Goal: Task Accomplishment & Management: Use online tool/utility

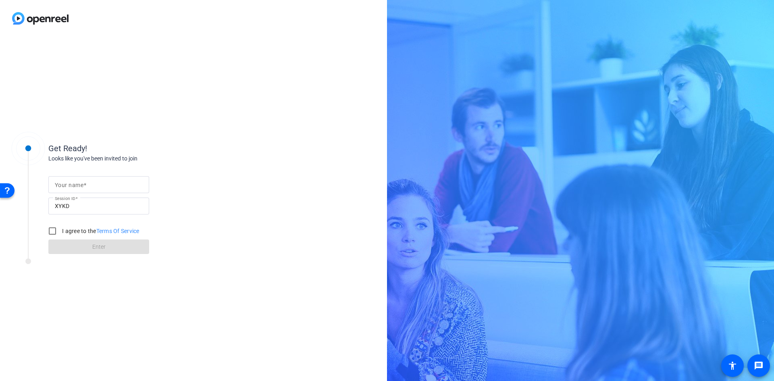
click at [85, 183] on span at bounding box center [84, 185] width 3 height 6
click at [85, 183] on input "Your name" at bounding box center [99, 185] width 88 height 10
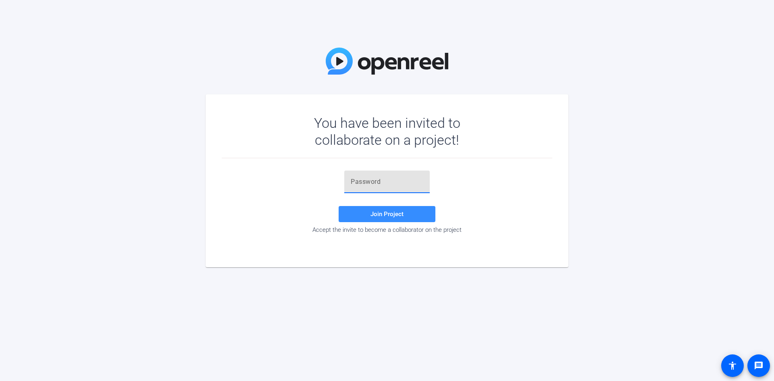
click at [201, 77] on input "text" at bounding box center [386, 182] width 73 height 10
click at [201, 77] on div at bounding box center [386, 181] width 73 height 23
click at [201, 77] on input "text" at bounding box center [386, 182] width 73 height 10
paste input "mYHcHJ"
type input "mYHcHJ"
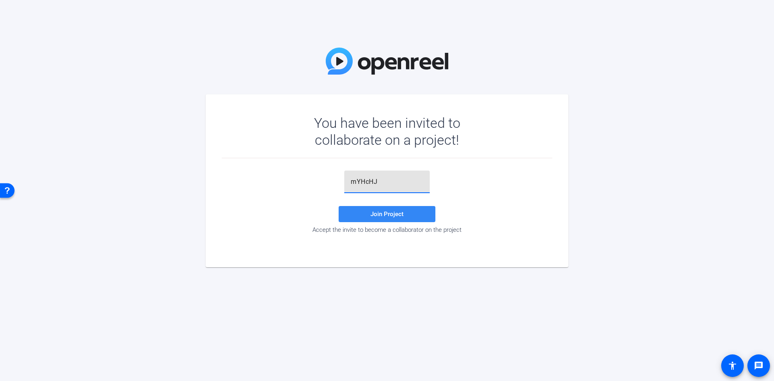
click at [201, 77] on span "Join Project" at bounding box center [386, 213] width 33 height 7
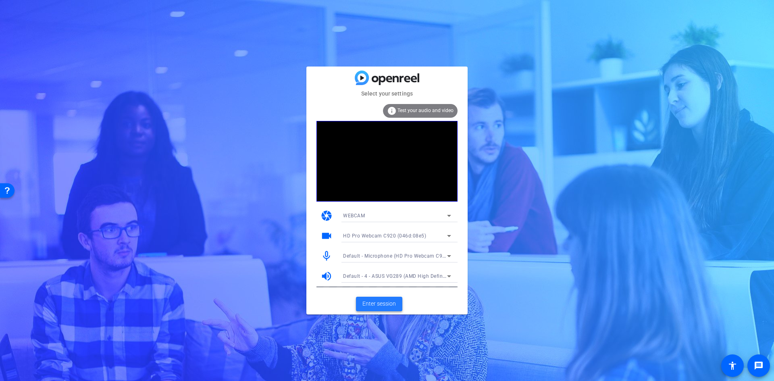
click at [201, 77] on span "Enter session" at bounding box center [378, 303] width 33 height 8
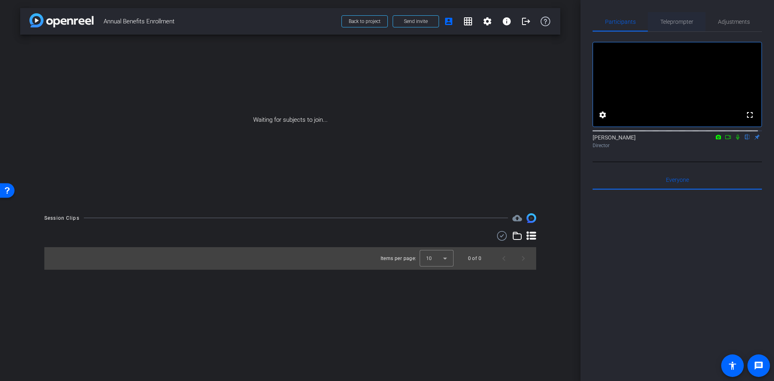
drag, startPoint x: 667, startPoint y: 18, endPoint x: 662, endPoint y: 23, distance: 7.1
click at [201, 18] on span "Teleprompter" at bounding box center [676, 21] width 33 height 19
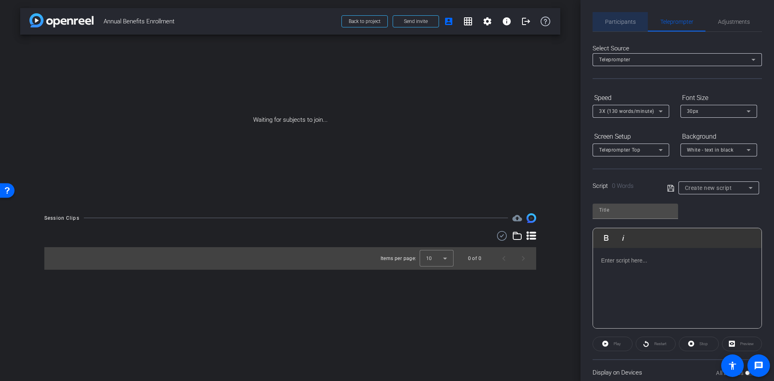
click at [201, 17] on span "Participants" at bounding box center [620, 21] width 31 height 19
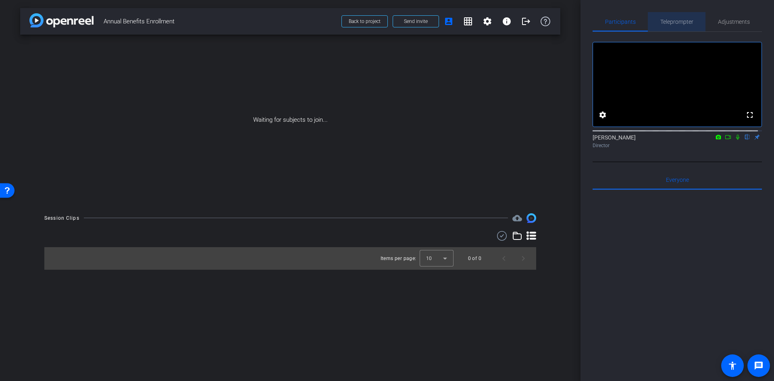
click at [201, 22] on span "Teleprompter" at bounding box center [676, 22] width 33 height 6
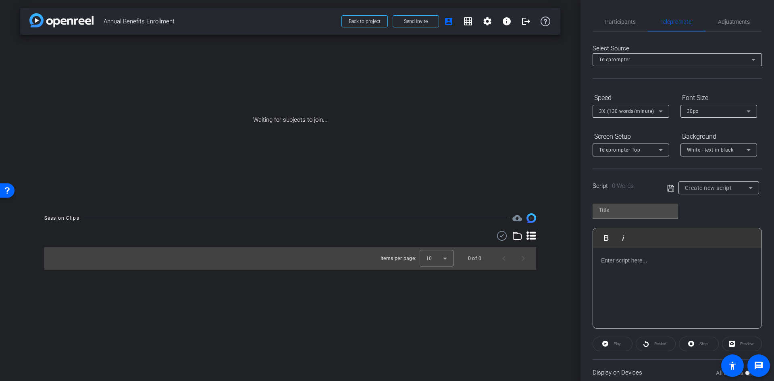
click at [201, 77] on span "3X (130 words/minute)" at bounding box center [626, 111] width 55 height 6
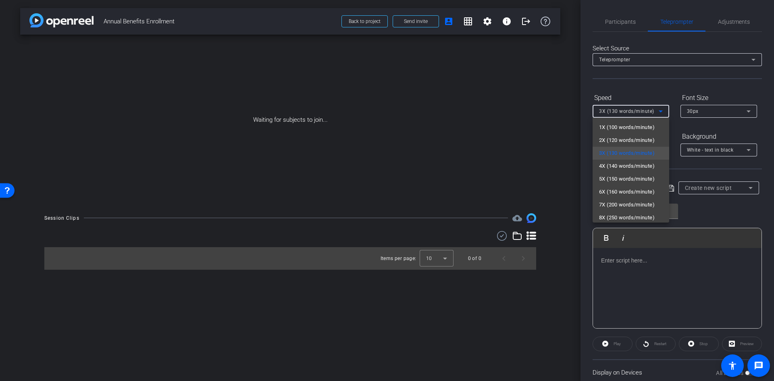
click at [201, 77] on div at bounding box center [387, 190] width 774 height 381
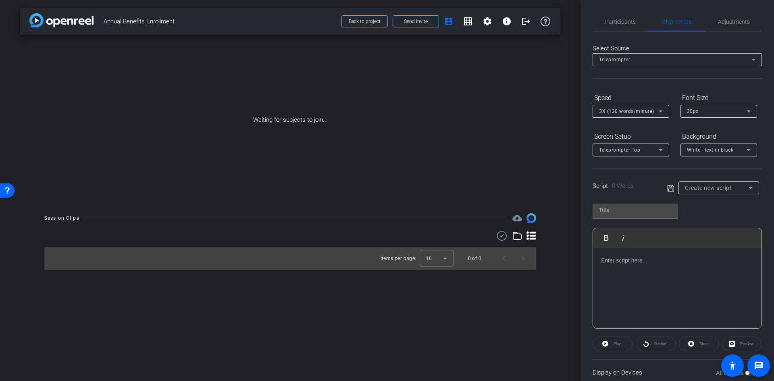
click at [201, 33] on div "Select Source Teleprompter Speed 3X (130 words/minute) Font Size 30px Screen Se…" at bounding box center [676, 208] width 169 height 353
click at [201, 20] on span "Participants" at bounding box center [620, 22] width 31 height 6
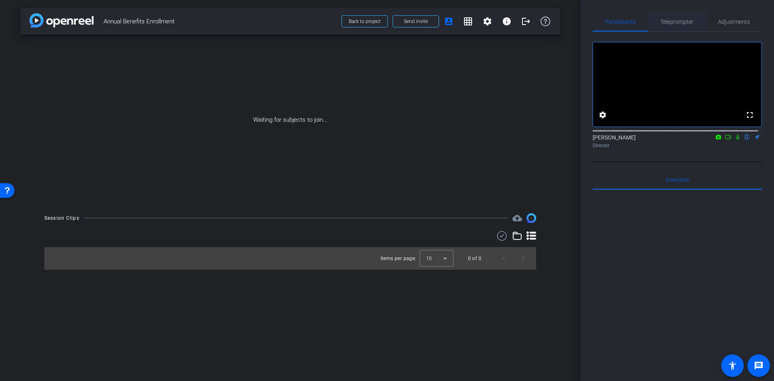
click at [201, 25] on span "Teleprompter" at bounding box center [676, 21] width 33 height 19
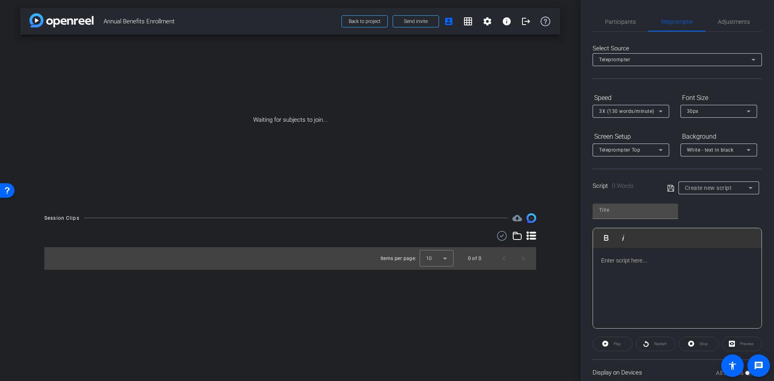
click at [201, 77] on div at bounding box center [677, 288] width 168 height 81
click at [201, 25] on span "Teleprompter" at bounding box center [676, 21] width 33 height 19
click at [201, 19] on span "Participants" at bounding box center [620, 22] width 31 height 6
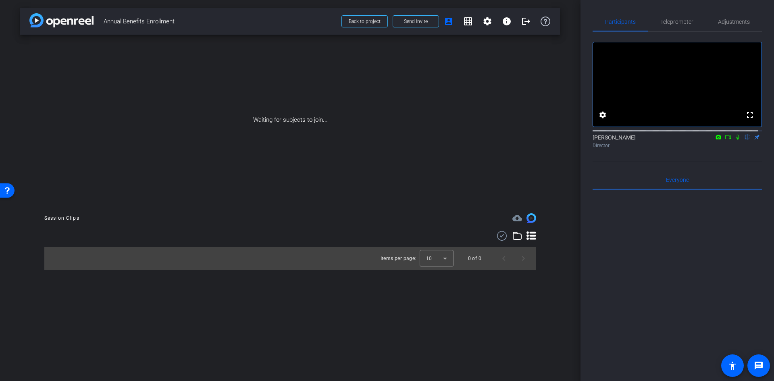
click at [201, 77] on icon at bounding box center [737, 137] width 6 height 6
drag, startPoint x: 673, startPoint y: 168, endPoint x: 676, endPoint y: 222, distance: 54.1
click at [201, 77] on div "fullscreen settings [PERSON_NAME] flip Director Everyone 0 Mark all read To: Ev…" at bounding box center [676, 234] width 169 height 405
click at [201, 77] on div at bounding box center [676, 289] width 169 height 199
click at [201, 77] on mat-icon at bounding box center [728, 136] width 10 height 7
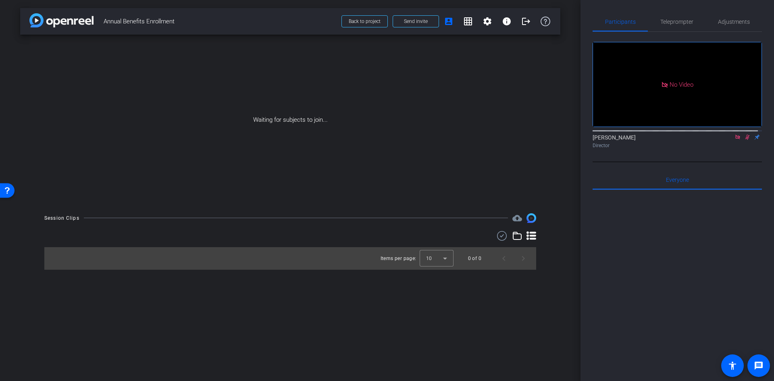
click at [201, 77] on icon at bounding box center [737, 137] width 6 height 6
click at [201, 77] on div "arrow_back Annual Benefits Enrollment Back to project Send invite account_box g…" at bounding box center [290, 190] width 580 height 381
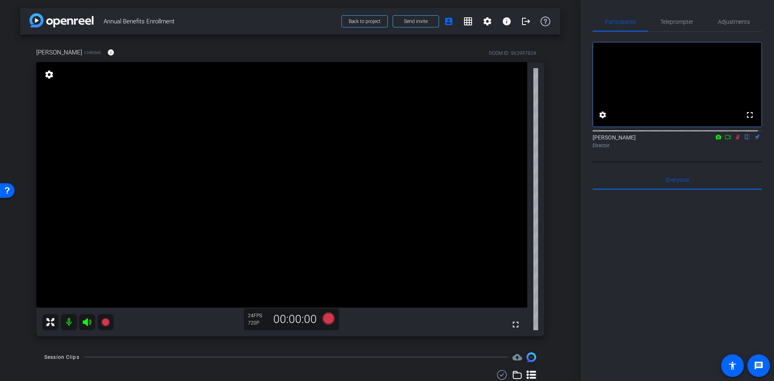
click at [201, 77] on icon at bounding box center [737, 137] width 6 height 6
click at [201, 14] on span "Adjustments" at bounding box center [734, 21] width 32 height 19
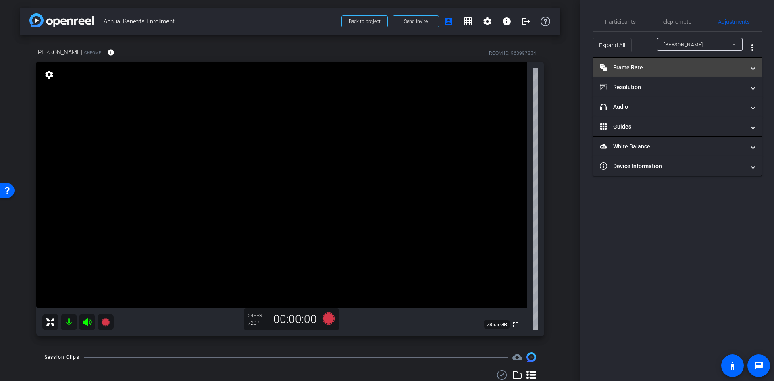
click at [201, 64] on mat-panel-title "Frame Rate Frame Rate" at bounding box center [671, 67] width 145 height 8
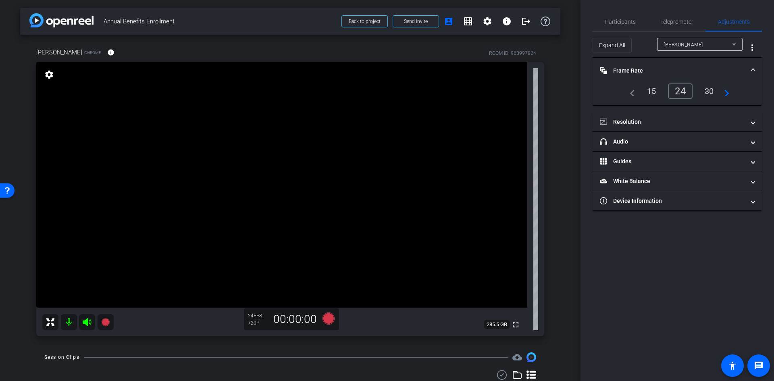
click at [201, 77] on mat-icon "navigate_next" at bounding box center [724, 91] width 10 height 10
click at [201, 77] on div "60" at bounding box center [708, 91] width 21 height 14
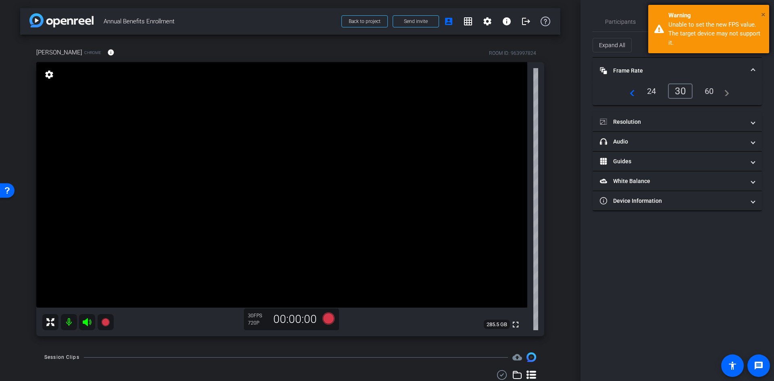
click at [201, 12] on span "×" at bounding box center [763, 15] width 4 height 10
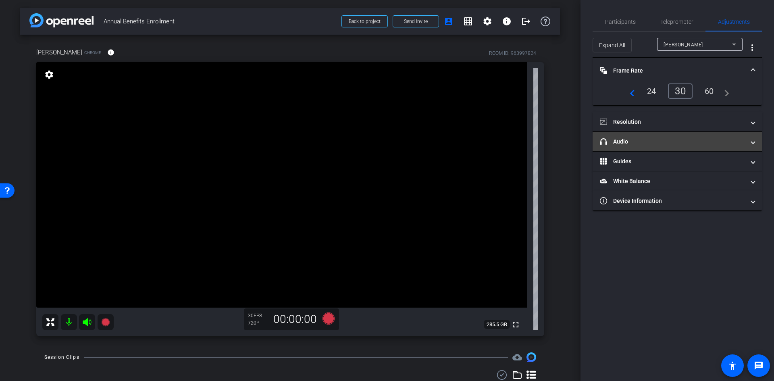
click at [201, 77] on mat-panel-title "headphone icon Audio" at bounding box center [671, 141] width 145 height 8
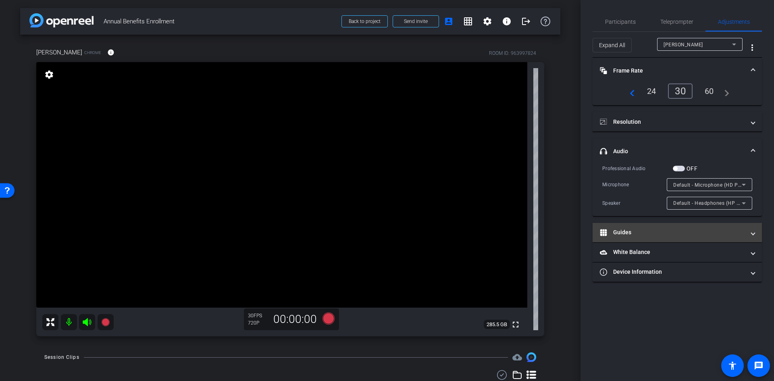
click at [201, 77] on mat-panel-title "Guides" at bounding box center [671, 232] width 145 height 8
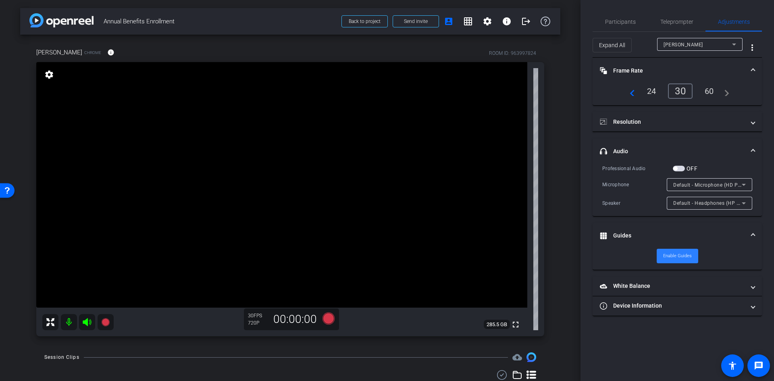
click at [201, 77] on span "Enable Guides" at bounding box center [677, 256] width 29 height 12
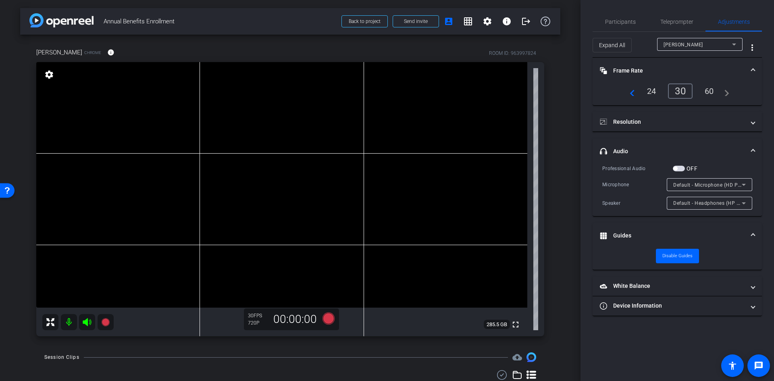
click at [201, 77] on div "Default - Microphone (HD Pro Webcam C920) (046d:08e5)" at bounding box center [707, 185] width 68 height 10
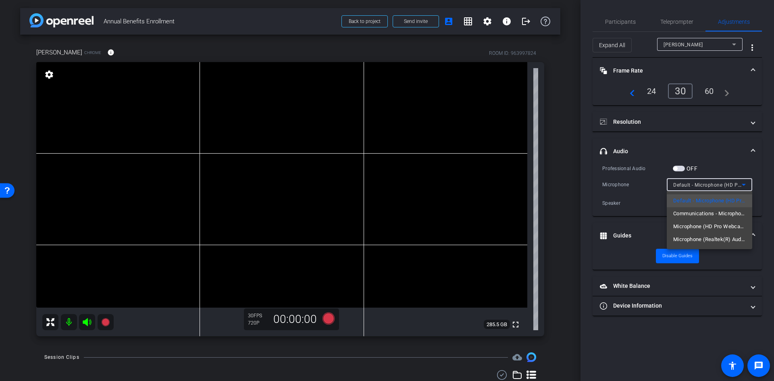
click at [201, 77] on div at bounding box center [387, 190] width 774 height 381
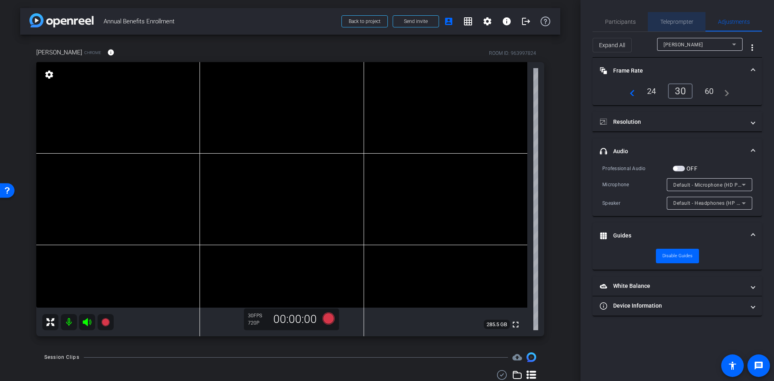
click at [201, 23] on span "Teleprompter" at bounding box center [676, 22] width 33 height 6
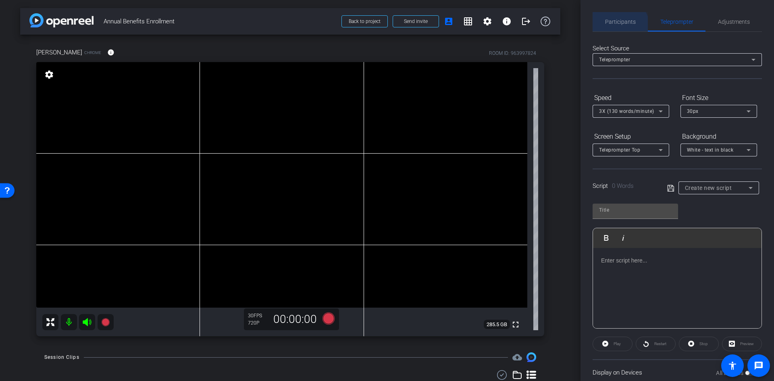
click at [201, 30] on span "Participants" at bounding box center [620, 21] width 31 height 19
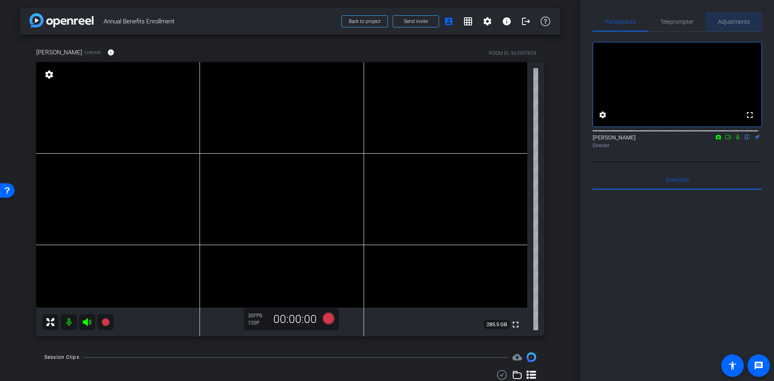
click at [201, 19] on span "Adjustments" at bounding box center [734, 22] width 32 height 6
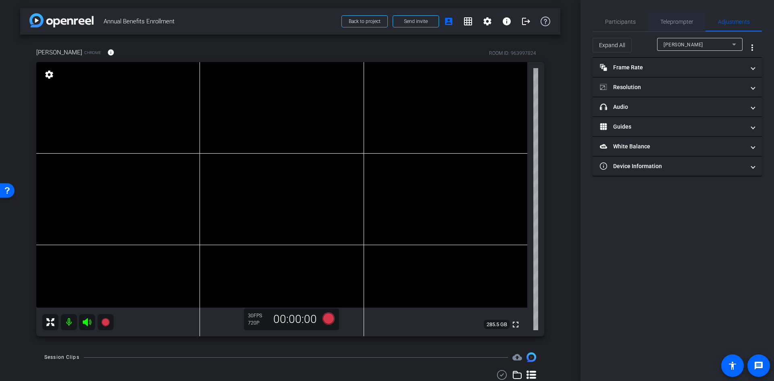
click at [201, 19] on span "Teleprompter" at bounding box center [676, 22] width 33 height 6
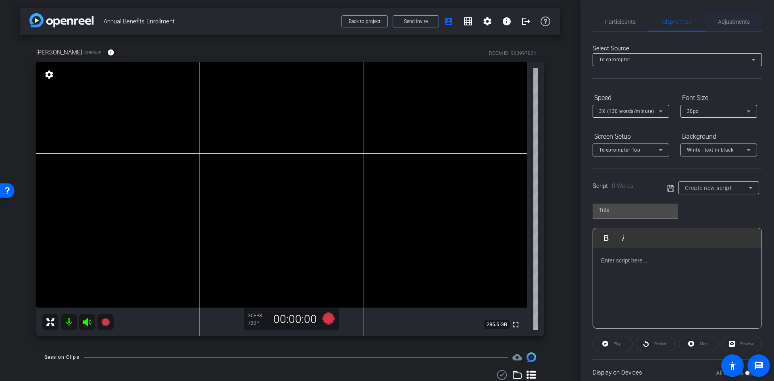
click at [201, 22] on span "Adjustments" at bounding box center [734, 22] width 32 height 6
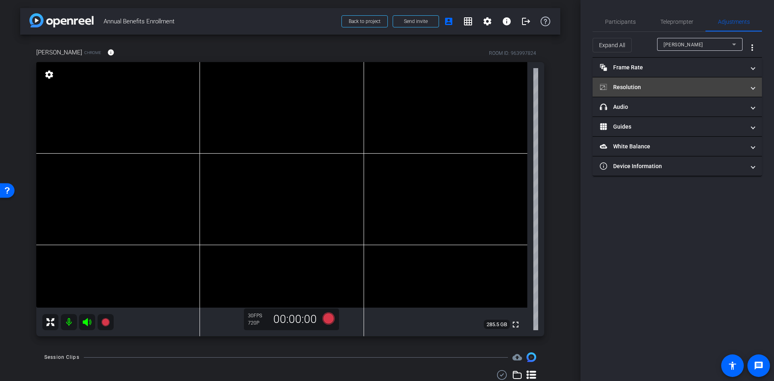
click at [201, 77] on mat-panel-title "Resolution" at bounding box center [671, 87] width 145 height 8
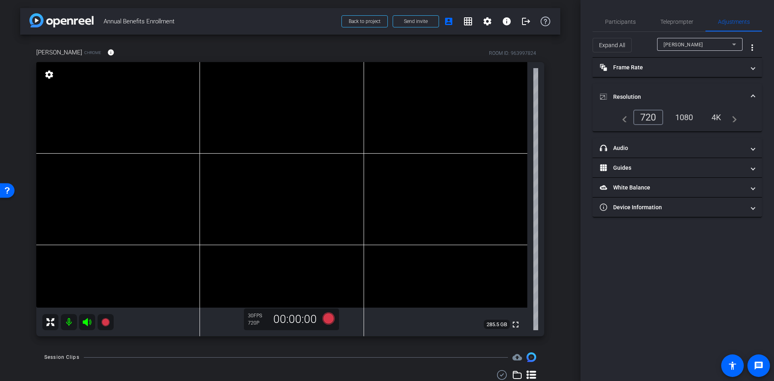
click at [201, 77] on div "4K" at bounding box center [716, 117] width 22 height 14
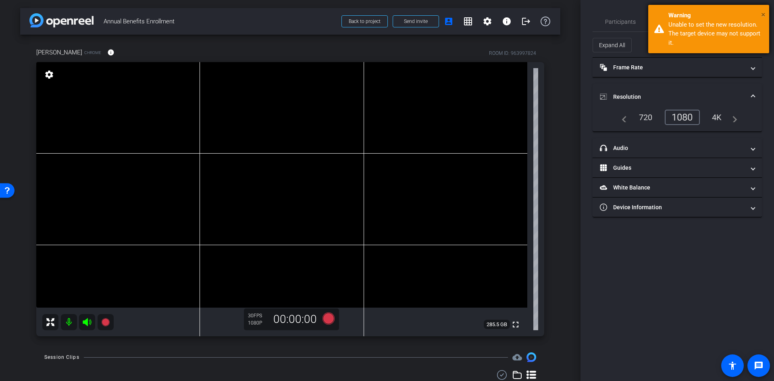
click at [201, 12] on span "×" at bounding box center [763, 15] width 4 height 10
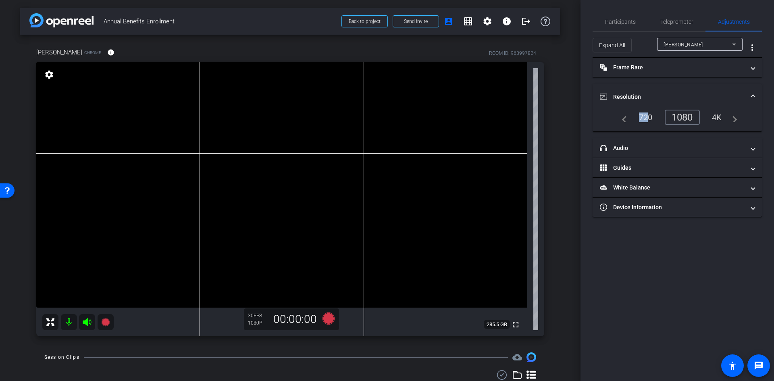
drag, startPoint x: 642, startPoint y: 117, endPoint x: 660, endPoint y: 103, distance: 22.7
click at [201, 77] on mat-expansion-panel "Resolution navigate_before 720 1080 4K navigate_next" at bounding box center [676, 108] width 169 height 48
click at [201, 20] on span "Teleprompter" at bounding box center [676, 22] width 33 height 6
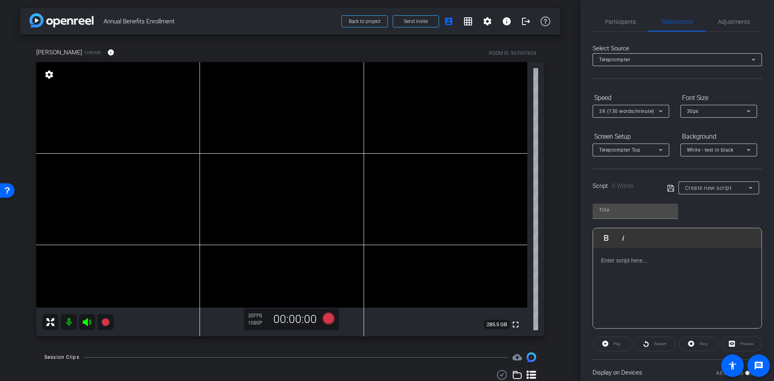
click at [201, 77] on div at bounding box center [677, 288] width 168 height 81
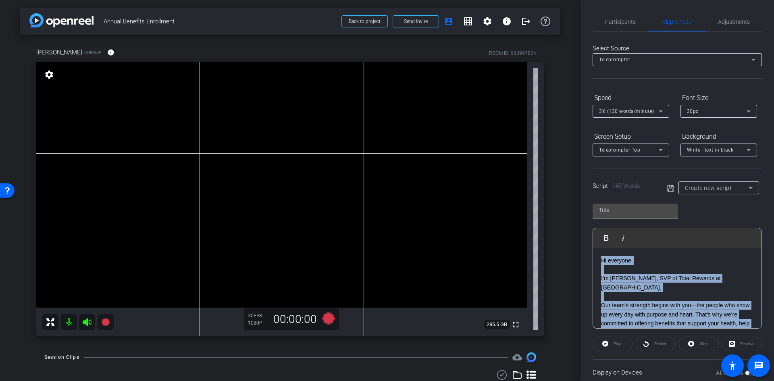
drag, startPoint x: 676, startPoint y: 267, endPoint x: 595, endPoint y: 253, distance: 83.0
click at [201, 77] on div "Hi everyone, I’m [PERSON_NAME], SVP of Total Rewards at [GEOGRAPHIC_DATA]. Our …" at bounding box center [677, 364] width 168 height 232
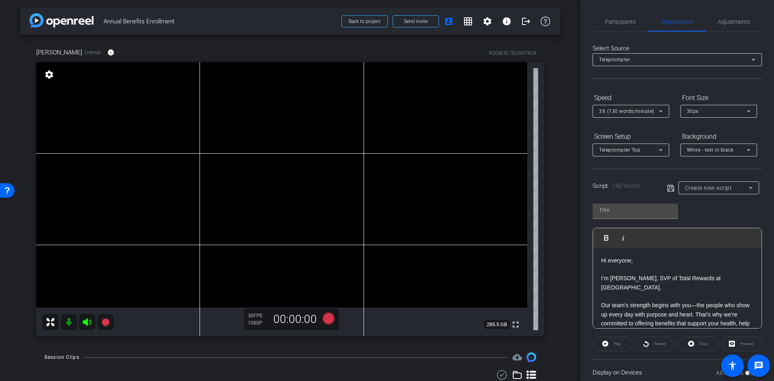
click at [201, 77] on p "Our team’s strength begins with you—the people who show up every day with purpo…" at bounding box center [677, 323] width 152 height 45
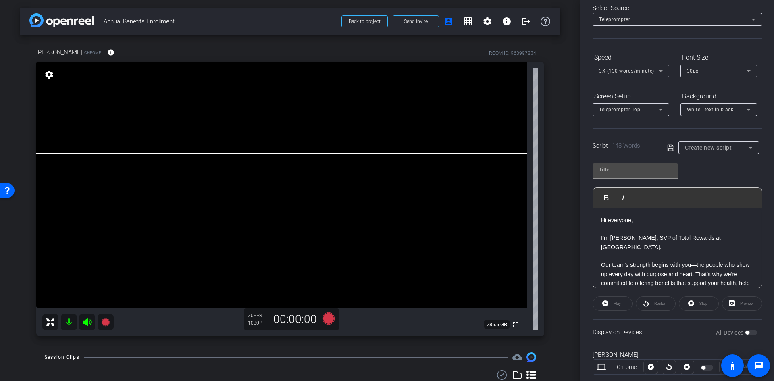
click at [201, 77] on div "Play" at bounding box center [612, 303] width 40 height 15
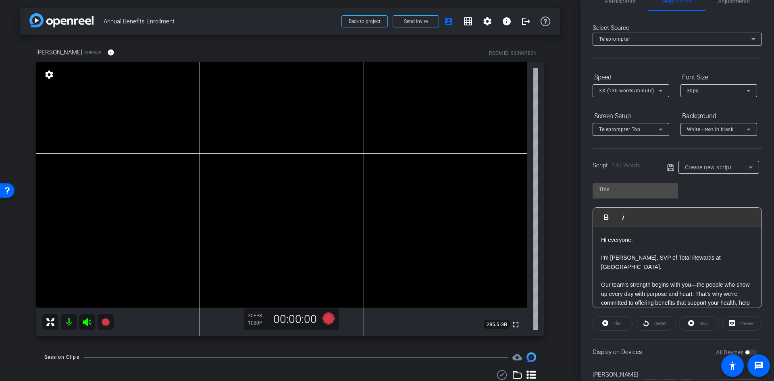
scroll to position [60, 0]
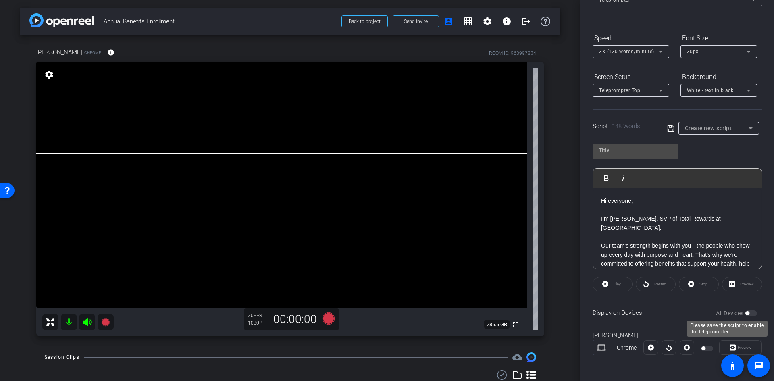
click at [201, 77] on div "All Devices" at bounding box center [736, 313] width 41 height 8
click at [201, 77] on p "I’m [PERSON_NAME], SVP of Total Rewards at [GEOGRAPHIC_DATA]." at bounding box center [677, 223] width 152 height 18
click at [201, 77] on div at bounding box center [634, 151] width 85 height 15
click at [201, 77] on input "text" at bounding box center [635, 150] width 73 height 10
type input "Benefits"
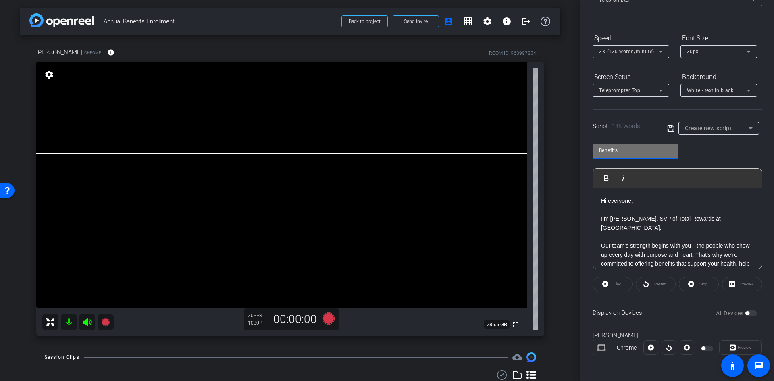
click at [201, 77] on div "Script 148 Words Create new script" at bounding box center [676, 122] width 169 height 26
click at [201, 77] on span "Create new script" at bounding box center [707, 128] width 47 height 6
click at [201, 77] on div at bounding box center [387, 190] width 774 height 381
click at [201, 77] on icon at bounding box center [670, 128] width 6 height 6
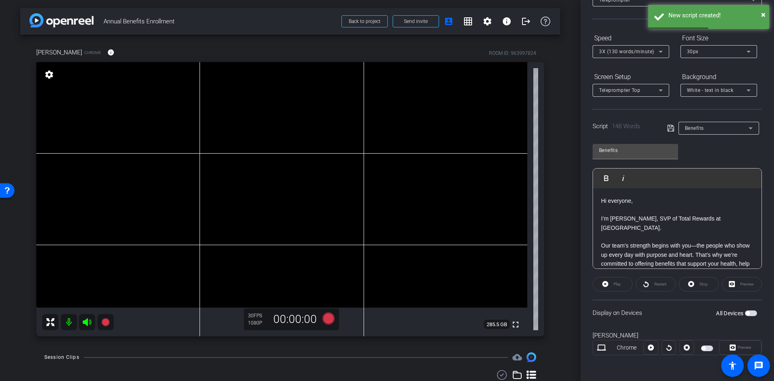
click at [201, 77] on span "button" at bounding box center [751, 313] width 12 height 6
click at [201, 77] on span "Play" at bounding box center [615, 283] width 9 height 11
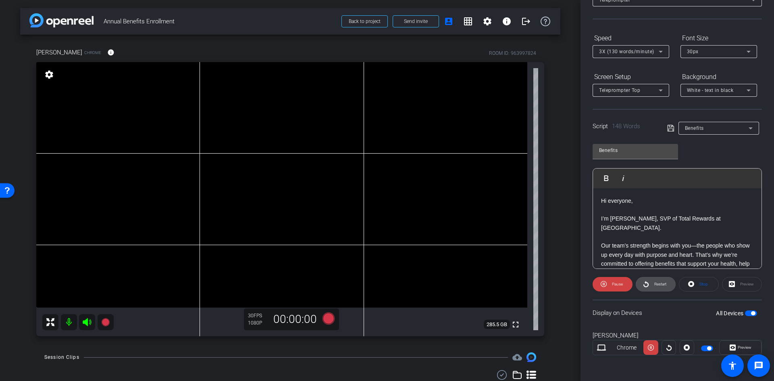
click at [201, 77] on span "Restart" at bounding box center [660, 284] width 12 height 4
click at [201, 77] on span "Pause" at bounding box center [617, 284] width 11 height 4
click at [201, 53] on span "3X (130 words/minute)" at bounding box center [626, 52] width 55 height 6
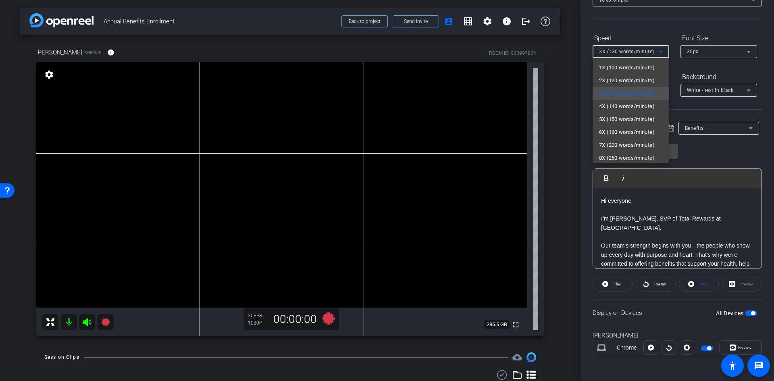
click at [201, 53] on div at bounding box center [387, 190] width 774 height 381
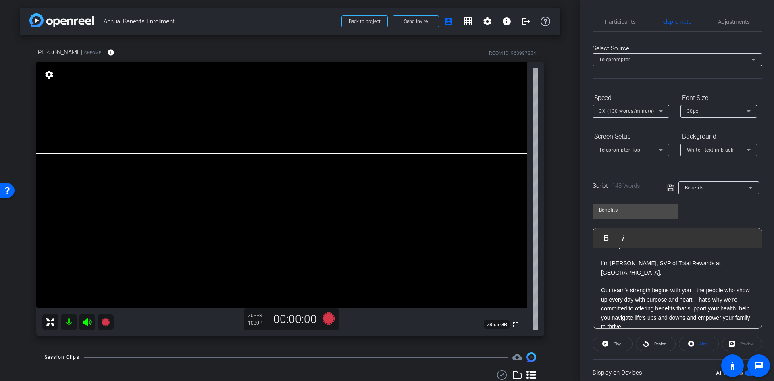
scroll to position [0, 0]
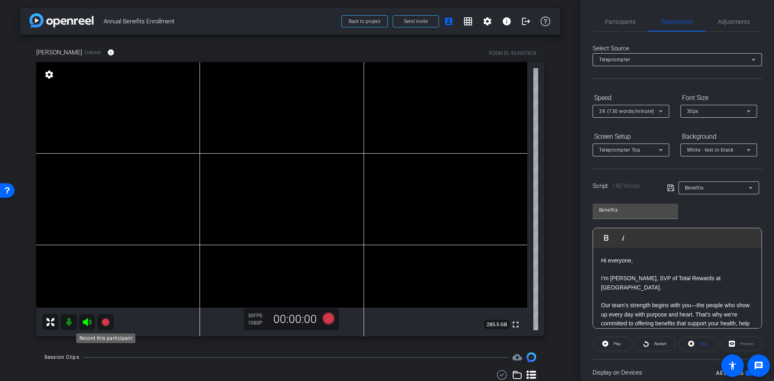
click at [108, 77] on icon at bounding box center [105, 322] width 8 height 8
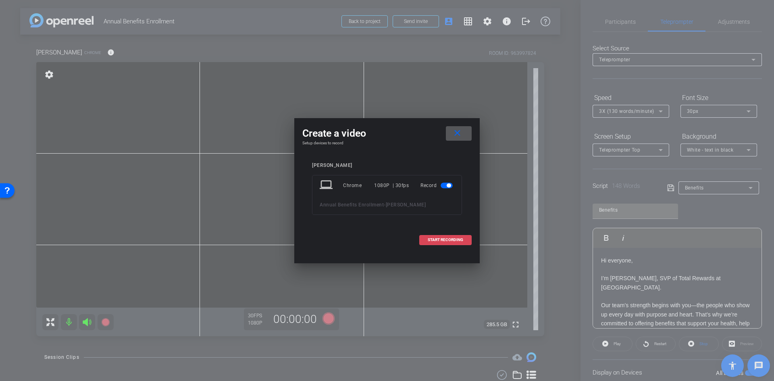
click at [201, 77] on span "START RECORDING" at bounding box center [444, 240] width 35 height 4
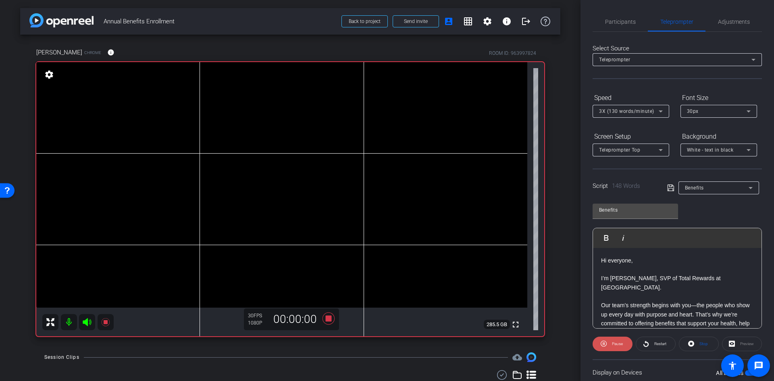
click at [201, 77] on span "Pause" at bounding box center [617, 343] width 11 height 4
click at [201, 77] on span "Restart" at bounding box center [660, 343] width 12 height 4
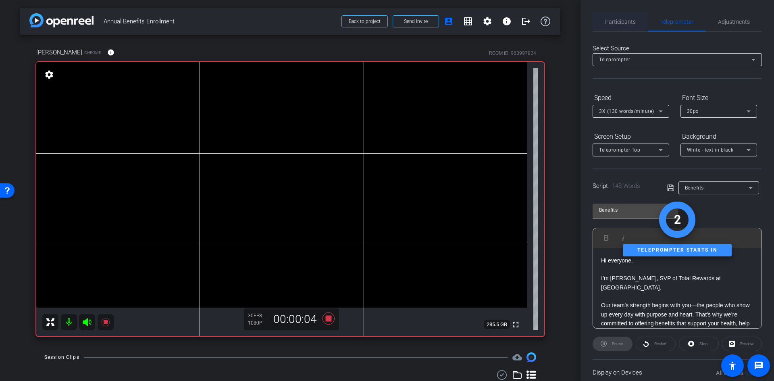
click at [201, 21] on span "Participants" at bounding box center [620, 22] width 31 height 6
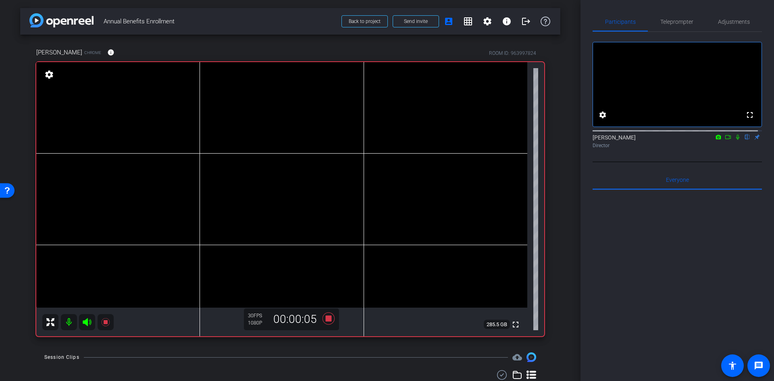
click at [201, 77] on icon at bounding box center [737, 137] width 3 height 5
click at [201, 20] on span "Teleprompter" at bounding box center [676, 22] width 33 height 6
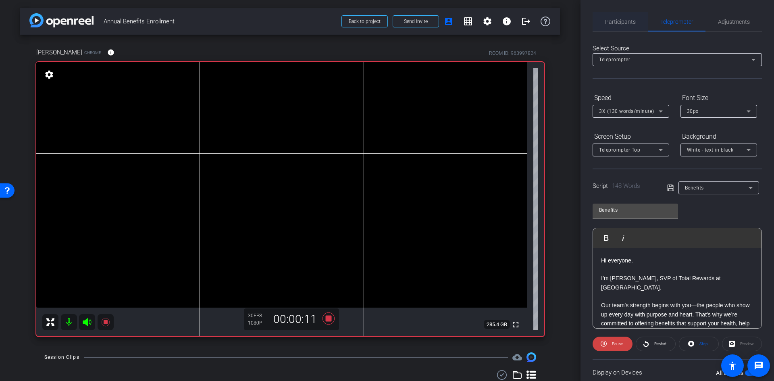
click at [201, 13] on span "Participants" at bounding box center [620, 21] width 31 height 19
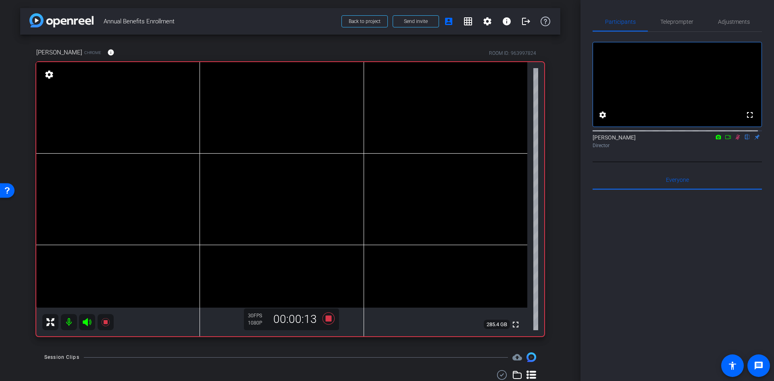
click at [201, 77] on icon at bounding box center [737, 137] width 6 height 6
click at [201, 26] on span "Teleprompter" at bounding box center [676, 21] width 33 height 19
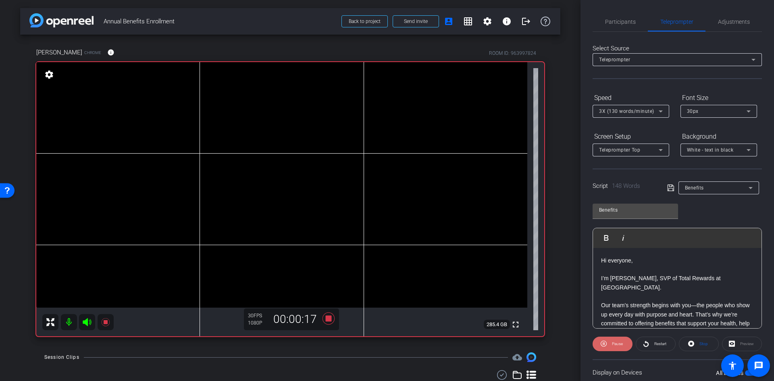
click at [201, 77] on span at bounding box center [612, 343] width 40 height 19
click at [201, 77] on span "Restart" at bounding box center [659, 343] width 14 height 11
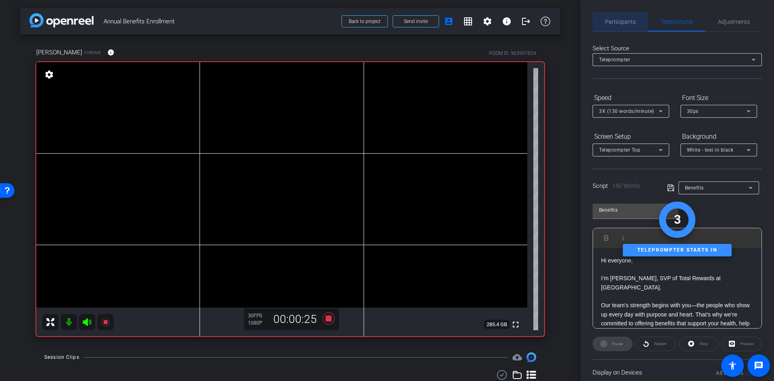
click at [201, 25] on div "Participants" at bounding box center [619, 21] width 55 height 19
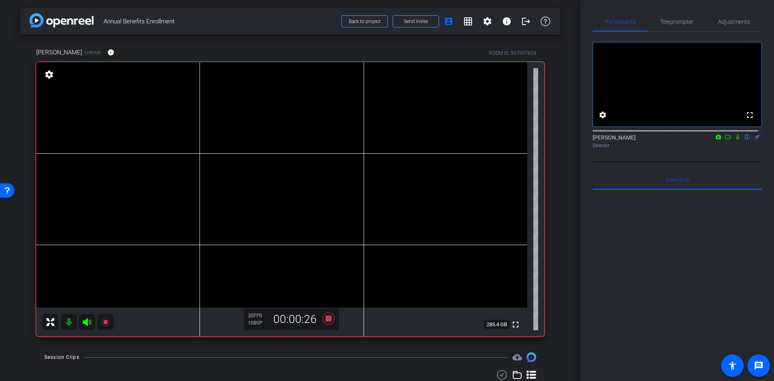
click at [201, 77] on icon at bounding box center [737, 137] width 3 height 5
click at [201, 16] on span "Teleprompter" at bounding box center [676, 21] width 33 height 19
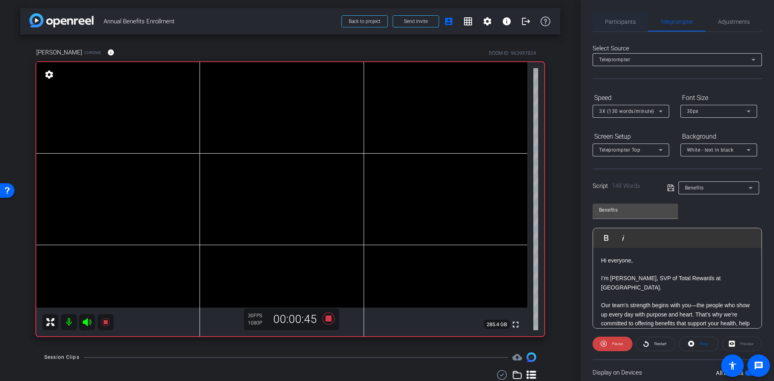
click at [201, 22] on span "Participants" at bounding box center [620, 22] width 31 height 6
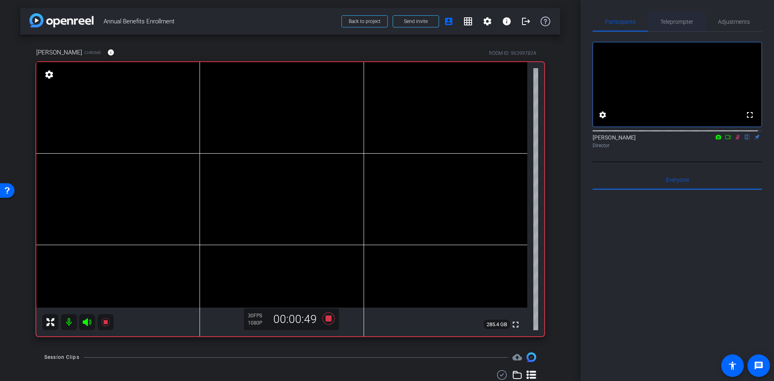
click at [201, 26] on span "Teleprompter" at bounding box center [676, 21] width 33 height 19
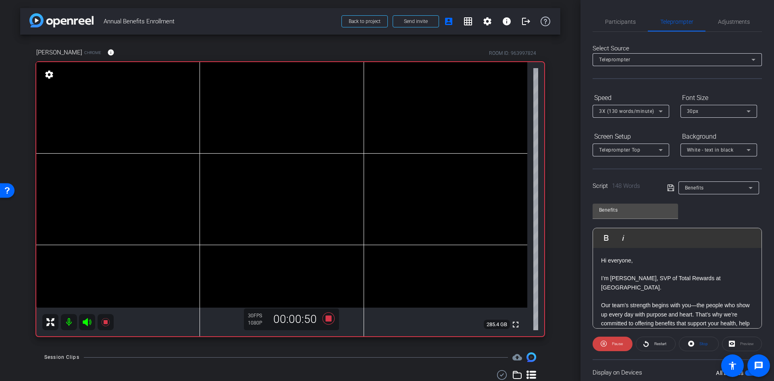
scroll to position [40, 0]
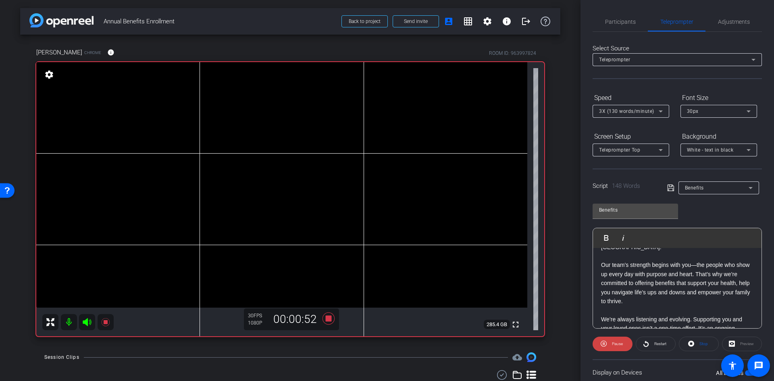
click at [201, 77] on p "Our team’s strength begins with you—the people who show up every day with purpo…" at bounding box center [677, 282] width 152 height 45
click at [201, 20] on span "Participants" at bounding box center [620, 22] width 31 height 6
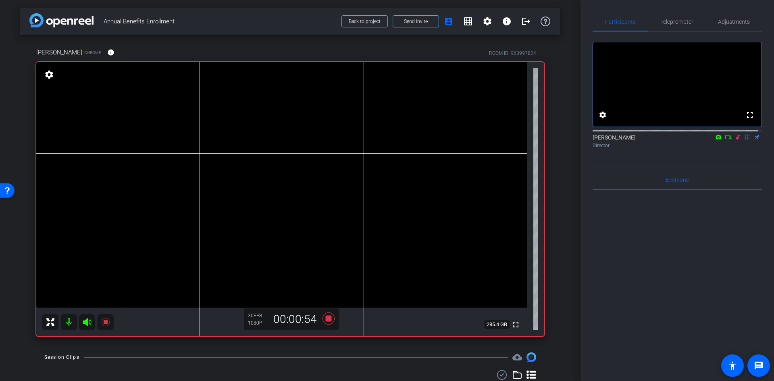
click at [201, 77] on icon at bounding box center [737, 137] width 6 height 6
click at [201, 26] on span "Teleprompter" at bounding box center [676, 21] width 33 height 19
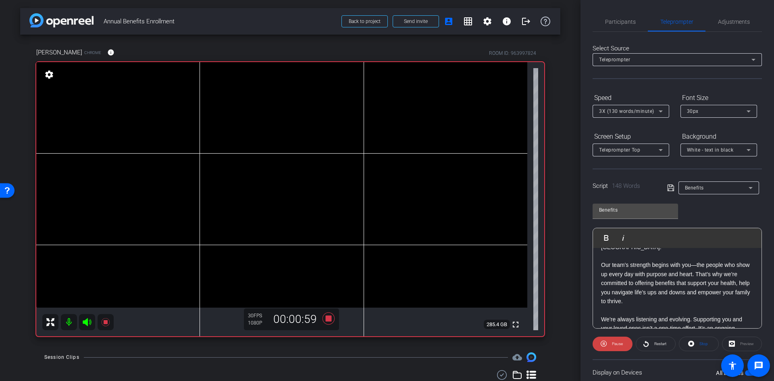
click at [201, 77] on p "Our team’s strength begins with you—the people who show up every day with purpo…" at bounding box center [677, 282] width 152 height 45
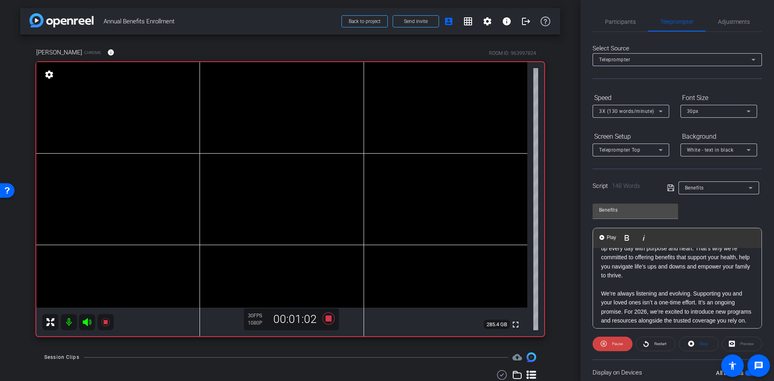
scroll to position [81, 0]
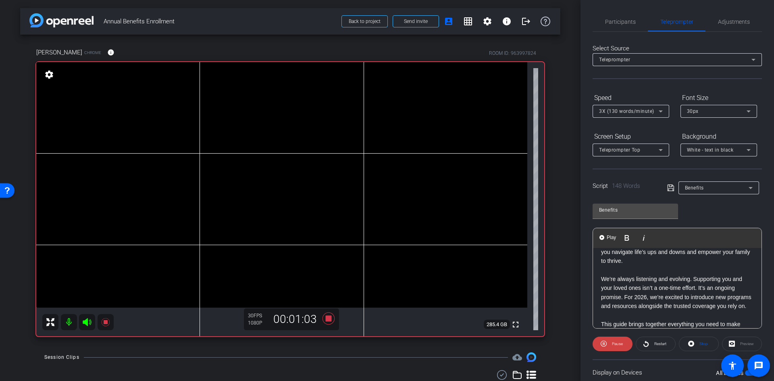
click at [201, 77] on p "Our team’s strength begins with you—the people who show up every day with purpo…" at bounding box center [677, 242] width 152 height 45
click at [201, 77] on p "We’re always listening and evolving. Supporting you and your loved ones isn’t a…" at bounding box center [677, 292] width 152 height 36
click at [201, 77] on icon at bounding box center [328, 318] width 19 height 15
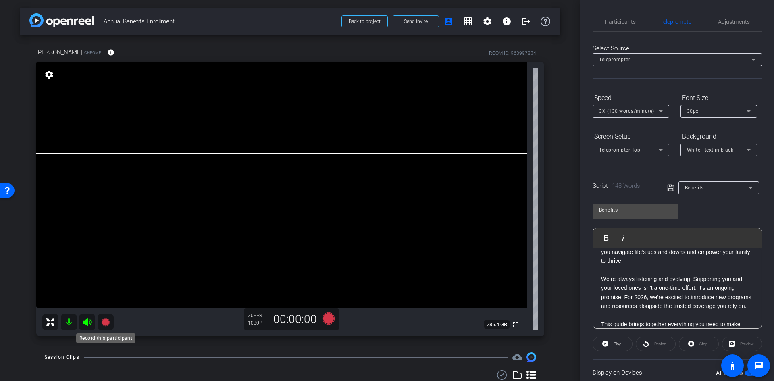
click at [107, 77] on icon at bounding box center [105, 322] width 8 height 8
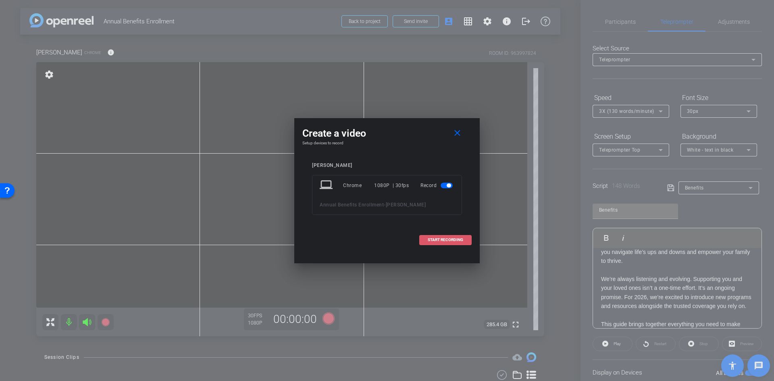
click at [201, 77] on span "START RECORDING" at bounding box center [444, 240] width 35 height 4
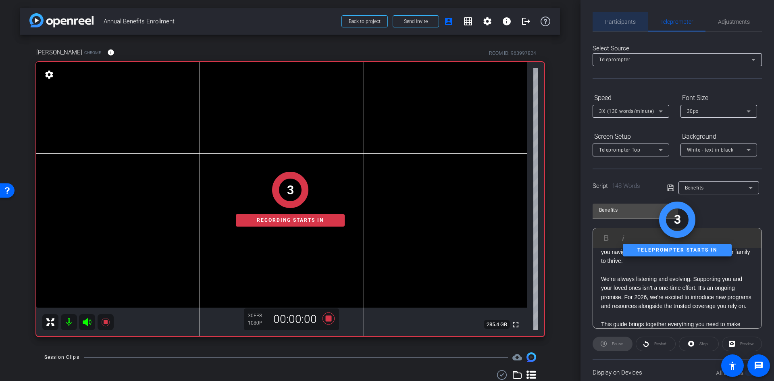
click at [201, 19] on span "Participants" at bounding box center [620, 22] width 31 height 6
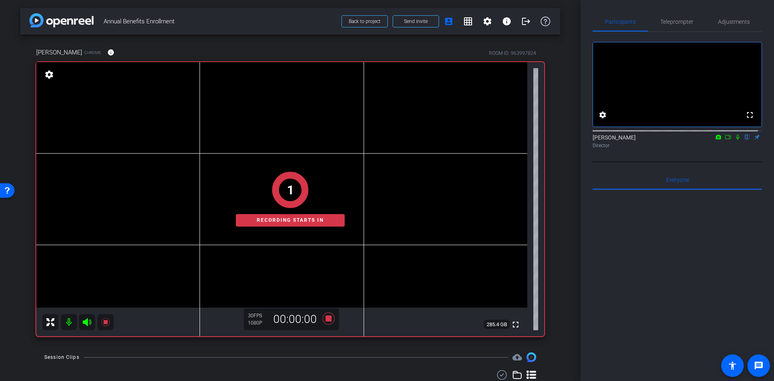
click at [201, 77] on icon at bounding box center [737, 137] width 6 height 6
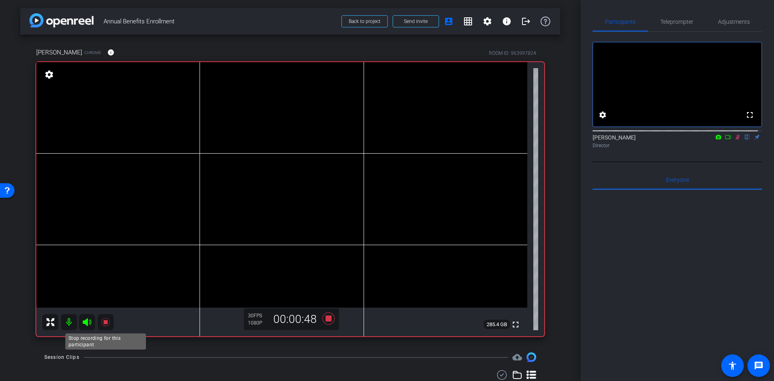
click at [105, 77] on icon at bounding box center [105, 322] width 8 height 8
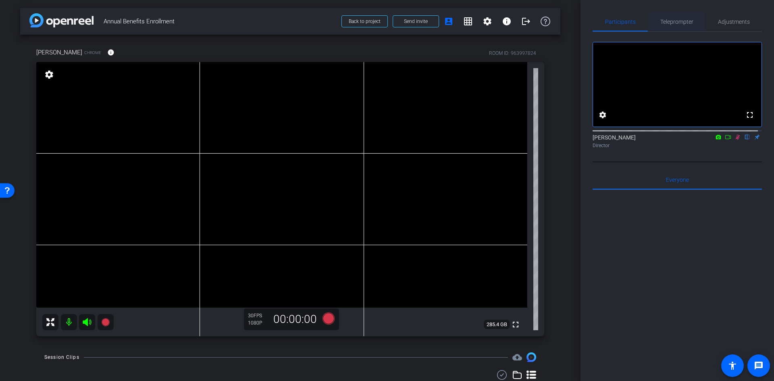
click at [201, 26] on span "Teleprompter" at bounding box center [676, 21] width 33 height 19
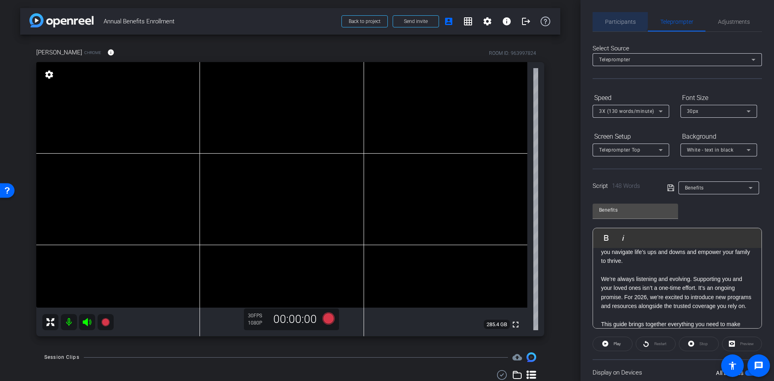
click at [201, 17] on span "Participants" at bounding box center [620, 21] width 31 height 19
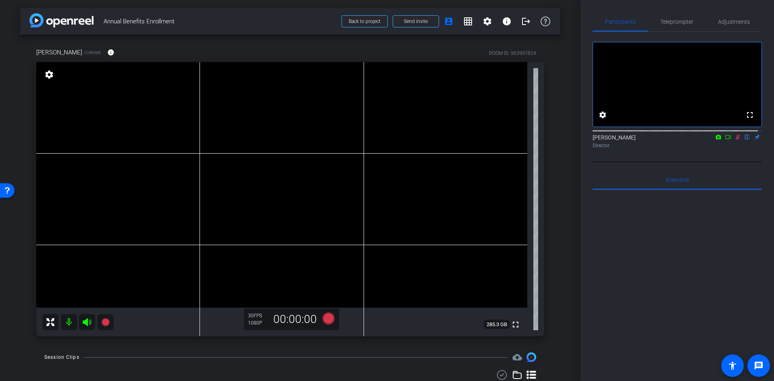
click at [201, 77] on icon at bounding box center [737, 137] width 6 height 6
click at [201, 21] on span "Teleprompter" at bounding box center [676, 22] width 33 height 6
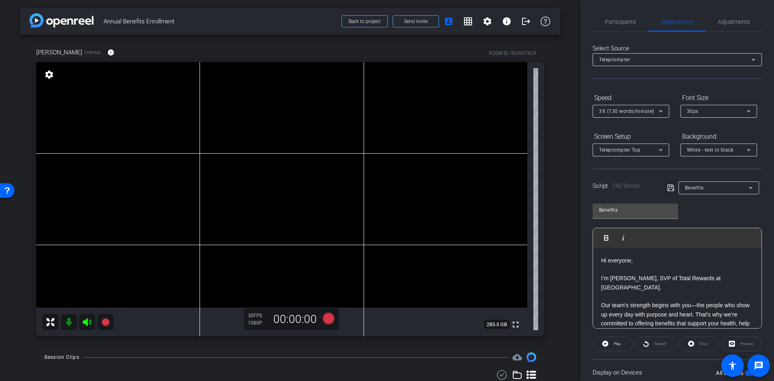
scroll to position [40, 0]
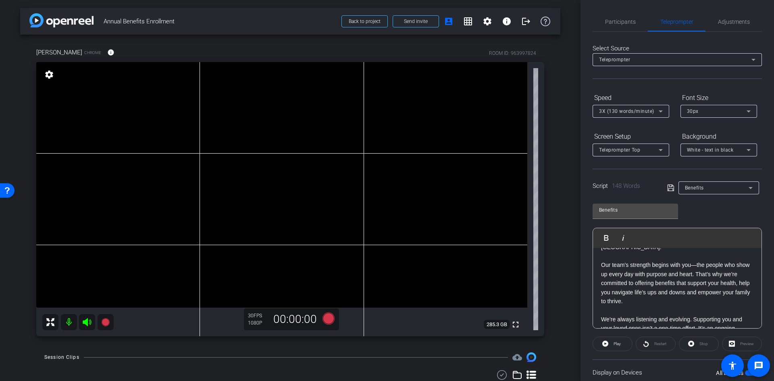
click at [201, 77] on p "Our team’s strength begins with you—the people who show up every day with purpo…" at bounding box center [677, 282] width 152 height 45
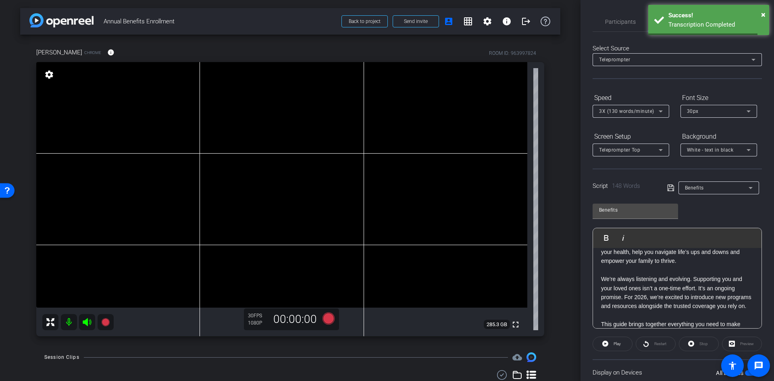
scroll to position [81, 0]
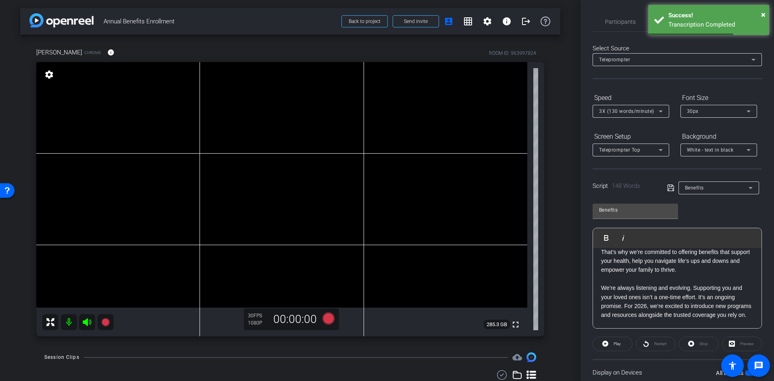
click at [201, 77] on p "We’re always listening and evolving. Supporting you and your loved ones isn’t a…" at bounding box center [677, 301] width 152 height 36
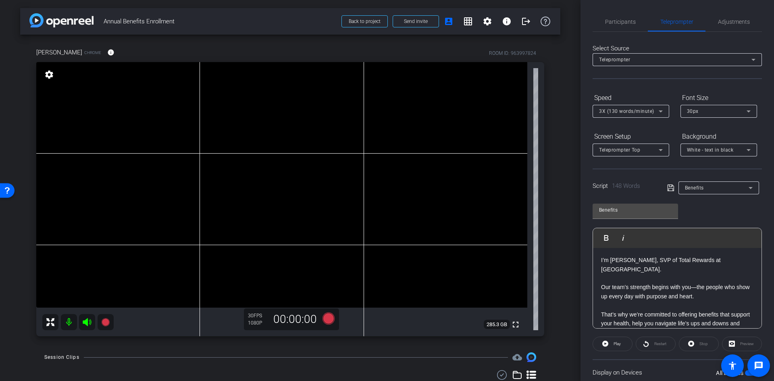
scroll to position [0, 0]
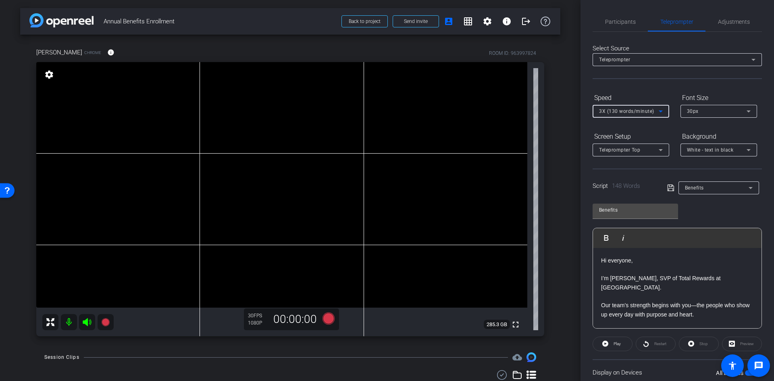
click at [201, 77] on icon at bounding box center [660, 111] width 10 height 10
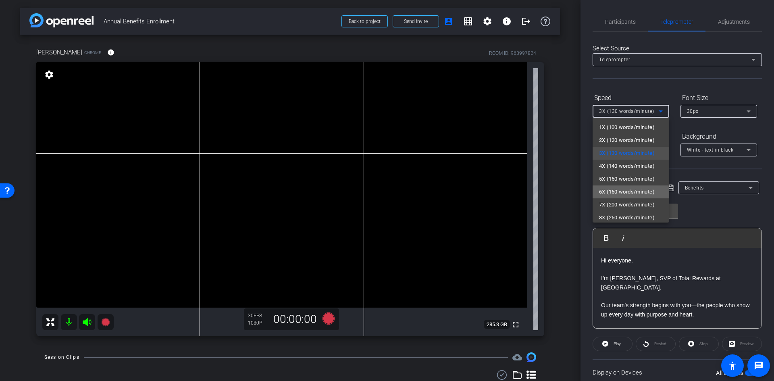
click at [201, 77] on span "6X (160 words/minute)" at bounding box center [627, 192] width 56 height 10
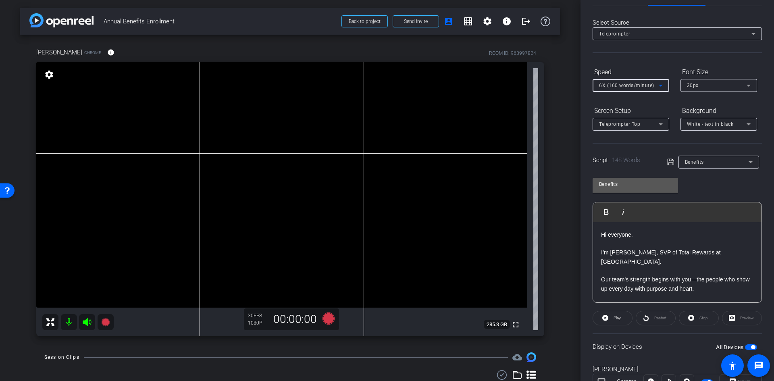
scroll to position [40, 0]
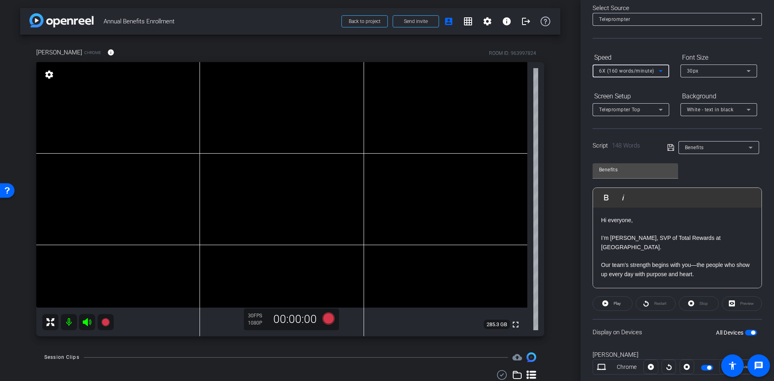
click at [201, 77] on icon at bounding box center [670, 148] width 7 height 10
click at [201, 77] on icon at bounding box center [328, 318] width 12 height 12
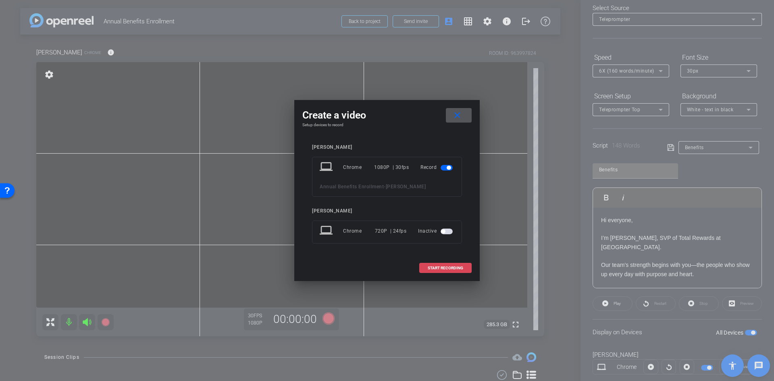
click at [201, 77] on span "START RECORDING" at bounding box center [444, 268] width 35 height 4
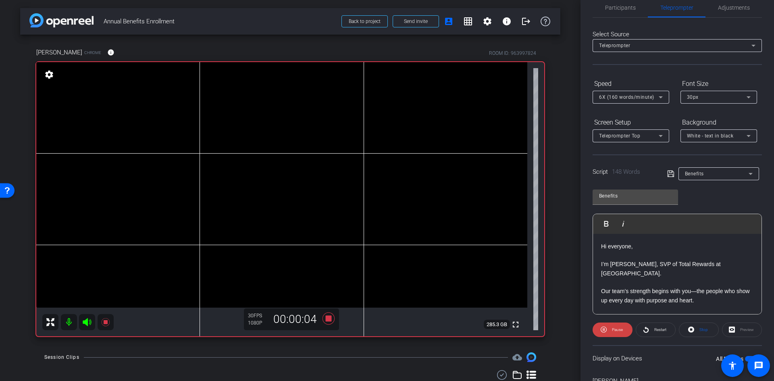
scroll to position [0, 0]
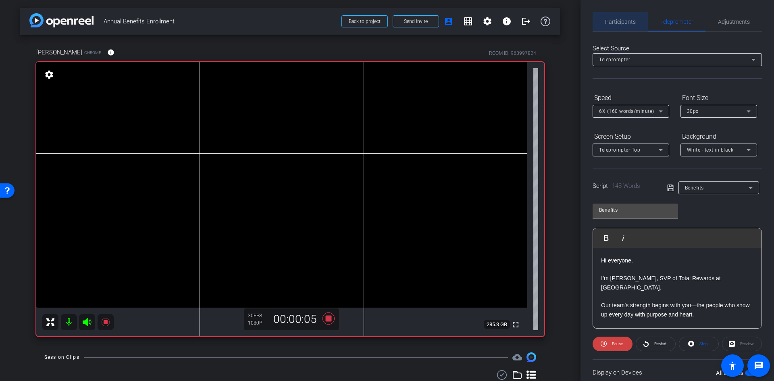
click at [201, 23] on span "Participants" at bounding box center [620, 22] width 31 height 6
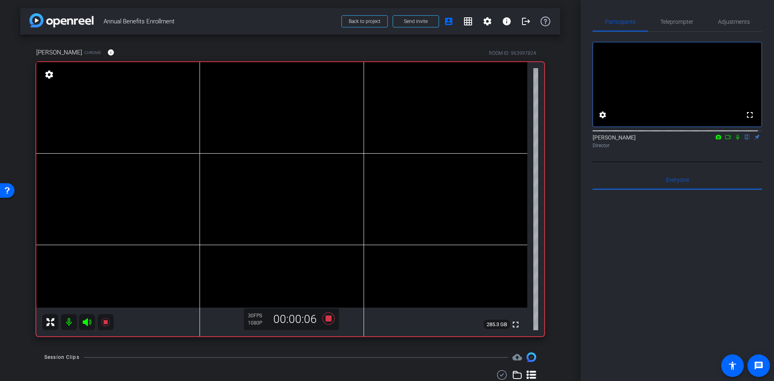
click at [201, 77] on icon at bounding box center [737, 137] width 6 height 6
click at [201, 77] on icon at bounding box center [328, 318] width 12 height 12
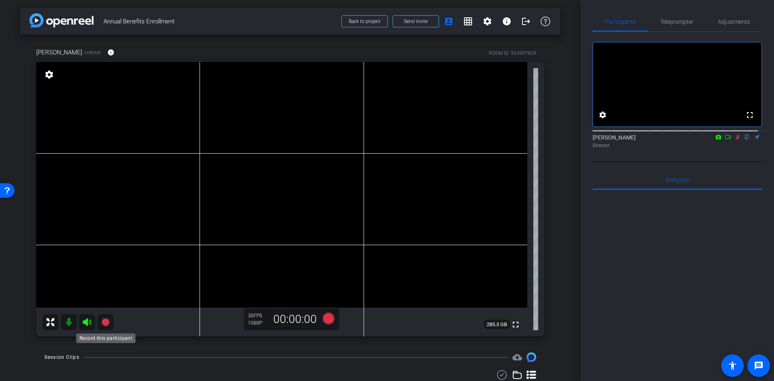
click at [106, 77] on icon at bounding box center [105, 322] width 8 height 8
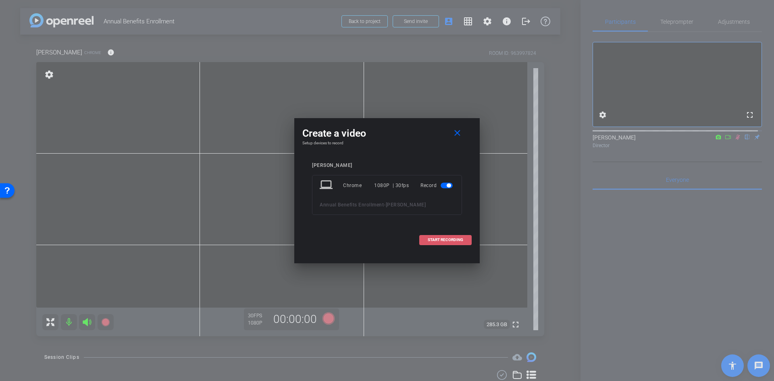
click at [201, 77] on span "START RECORDING" at bounding box center [444, 240] width 35 height 4
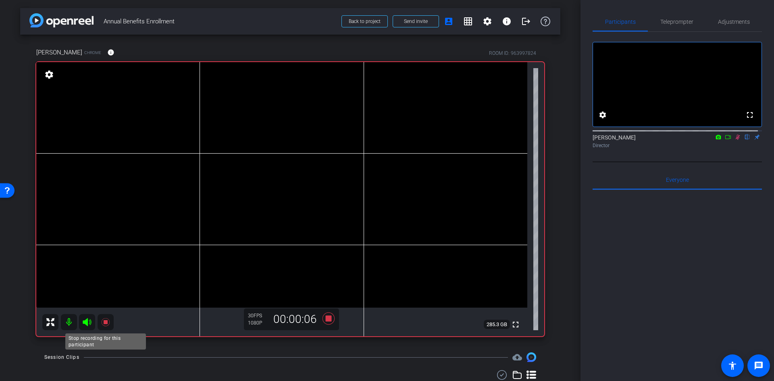
click at [102, 77] on icon at bounding box center [106, 322] width 10 height 10
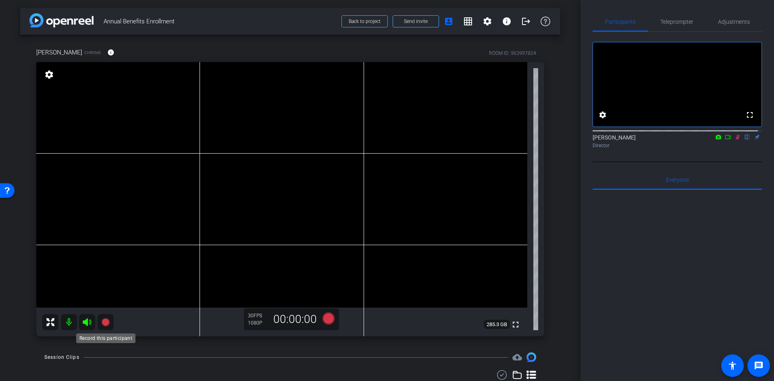
click at [108, 77] on icon at bounding box center [105, 322] width 8 height 8
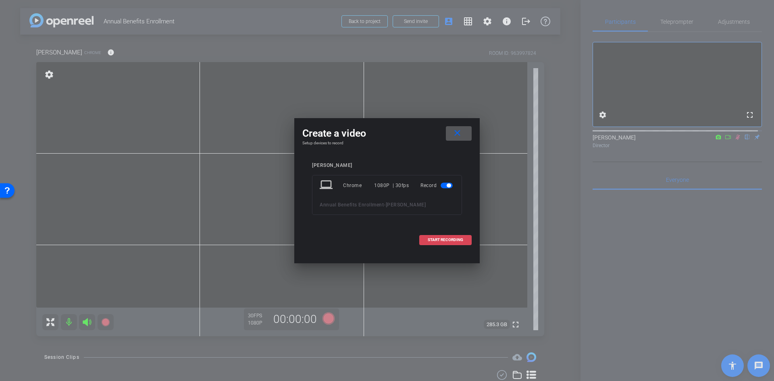
click at [201, 77] on span at bounding box center [445, 239] width 52 height 19
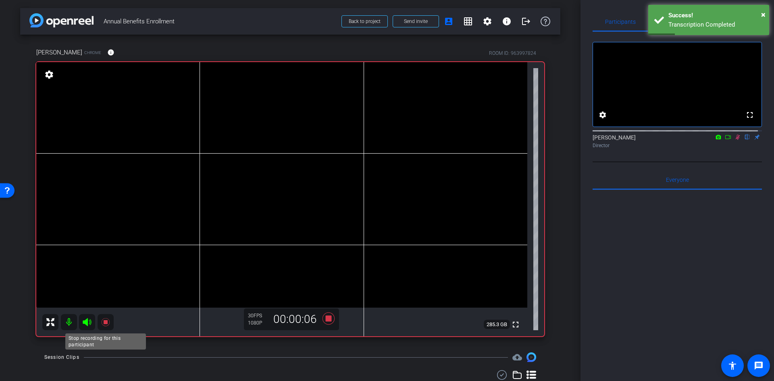
click at [107, 77] on icon at bounding box center [106, 322] width 10 height 10
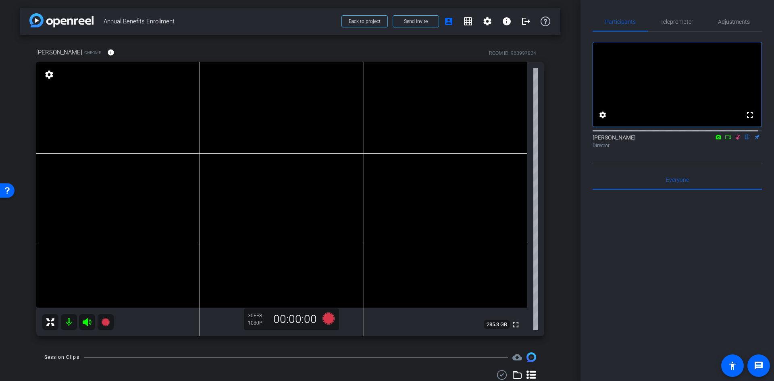
click at [201, 77] on icon at bounding box center [737, 137] width 6 height 6
click at [107, 77] on icon at bounding box center [105, 322] width 8 height 8
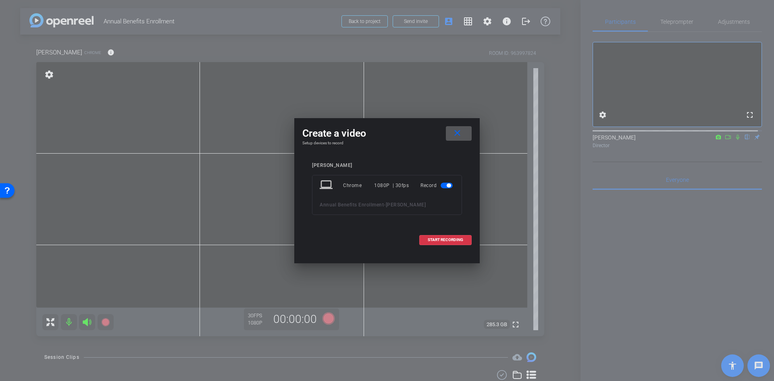
click at [201, 77] on mat-icon "close" at bounding box center [457, 133] width 10 height 10
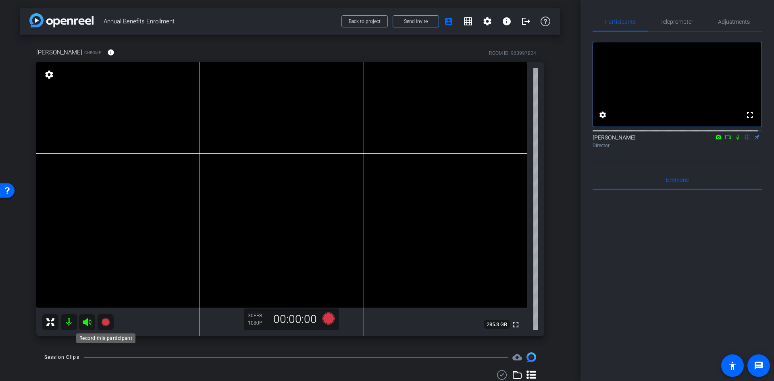
click at [108, 77] on icon at bounding box center [105, 322] width 8 height 8
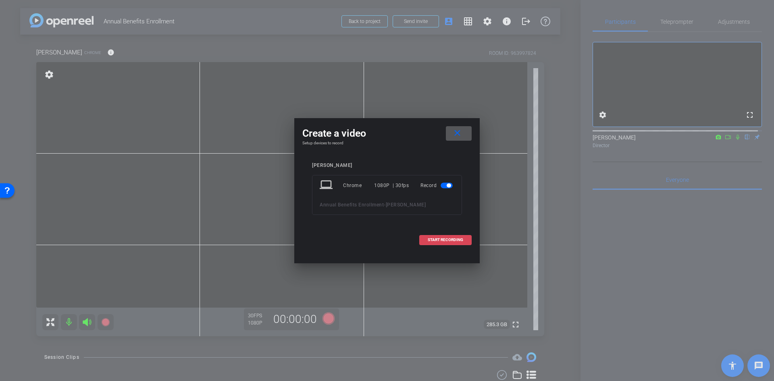
click at [201, 77] on span at bounding box center [445, 239] width 52 height 19
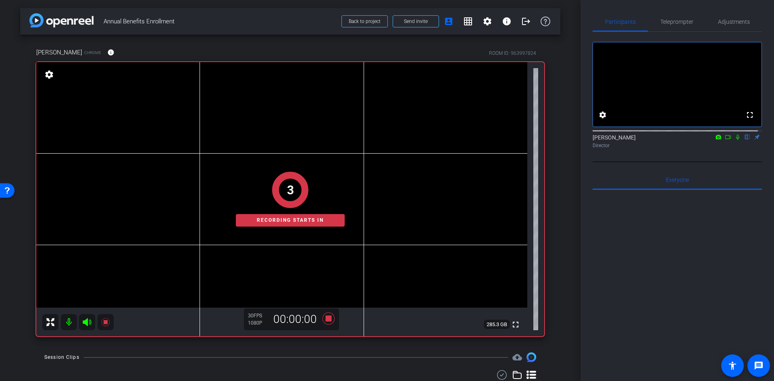
click at [201, 77] on icon at bounding box center [737, 137] width 6 height 6
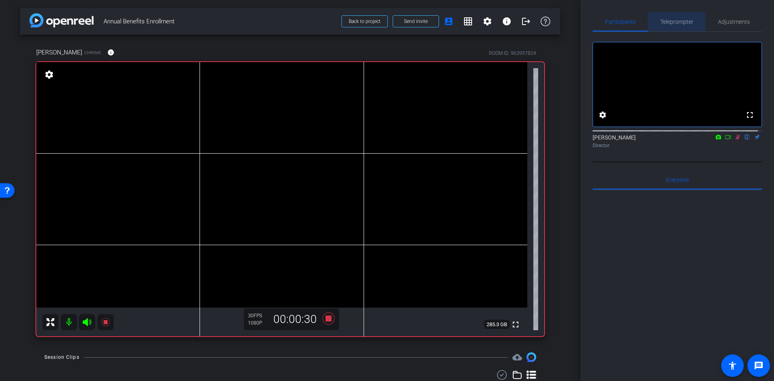
click at [201, 24] on span "Teleprompter" at bounding box center [676, 22] width 33 height 6
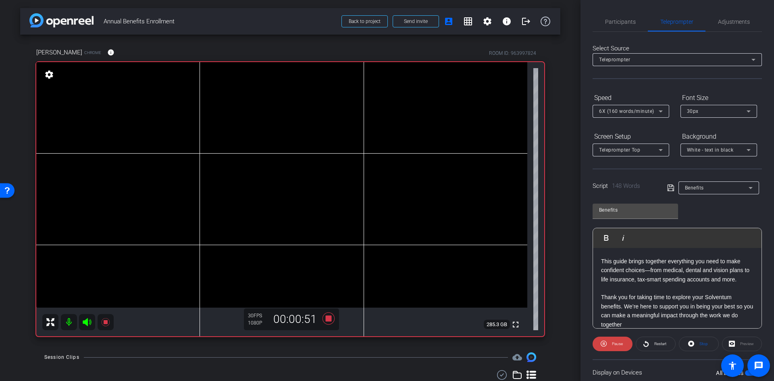
scroll to position [179, 0]
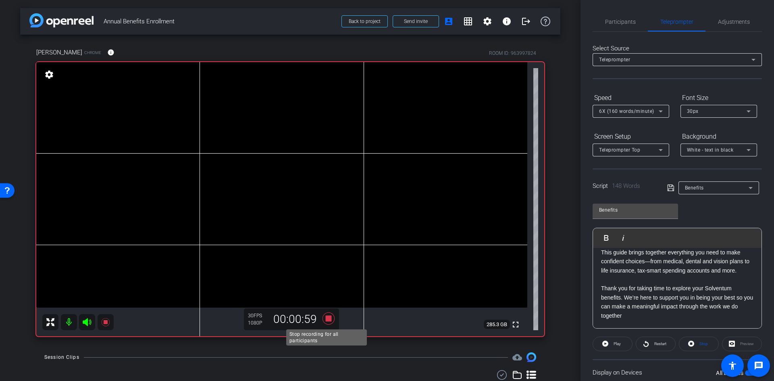
click at [201, 77] on icon at bounding box center [328, 318] width 12 height 12
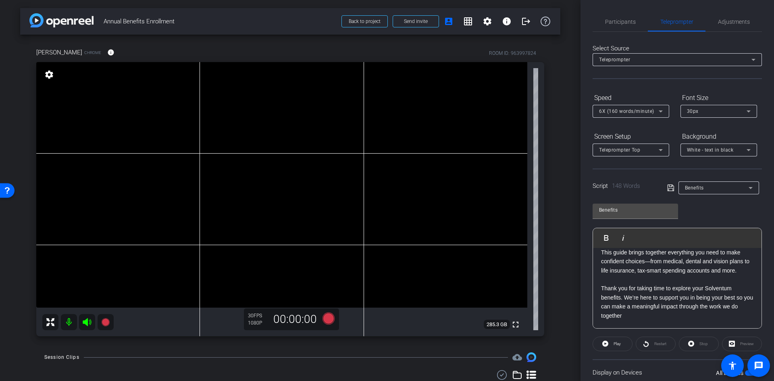
click at [201, 31] on div "Participants Teleprompter Adjustments" at bounding box center [676, 22] width 169 height 20
click at [201, 25] on span "Participants" at bounding box center [620, 22] width 31 height 6
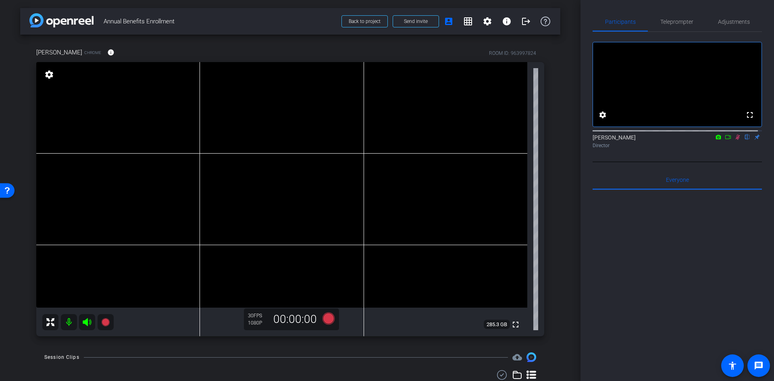
click at [201, 77] on icon at bounding box center [737, 137] width 6 height 6
click at [201, 19] on span "Teleprompter" at bounding box center [676, 22] width 33 height 6
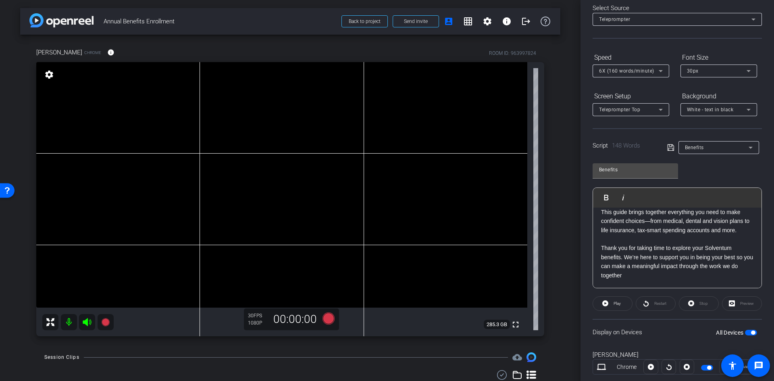
click at [201, 77] on p "Thank you for taking time to explore your Solventum benefits. We’re here to sup…" at bounding box center [677, 261] width 152 height 36
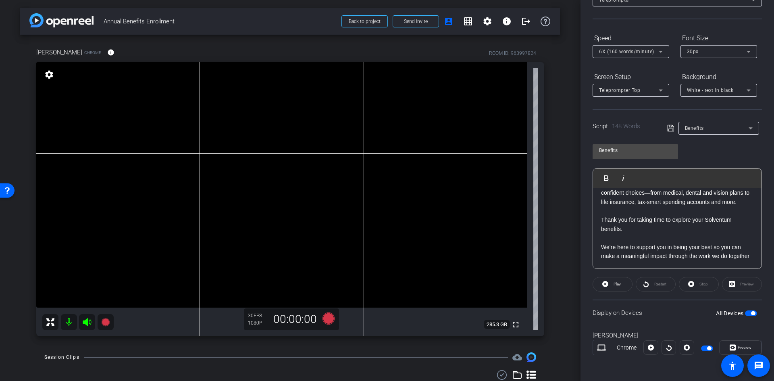
scroll to position [197, 0]
click at [201, 77] on div "Hi everyone, I’m [PERSON_NAME], SVP of Total Rewards at [GEOGRAPHIC_DATA]. Our …" at bounding box center [677, 134] width 168 height 269
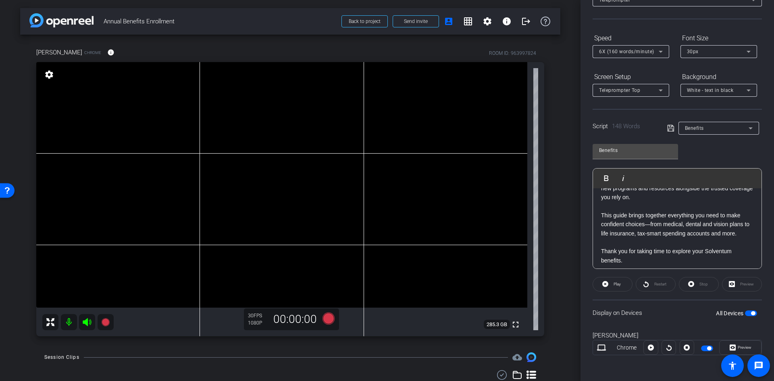
click at [201, 77] on p "This guide brings together everything you need to make confident choices—from m…" at bounding box center [677, 224] width 152 height 27
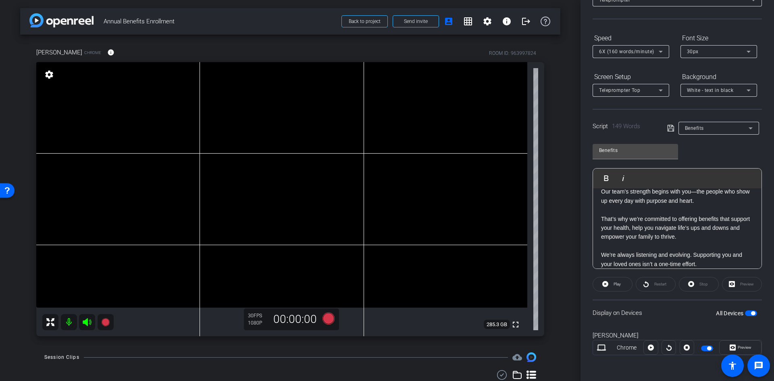
scroll to position [94, 0]
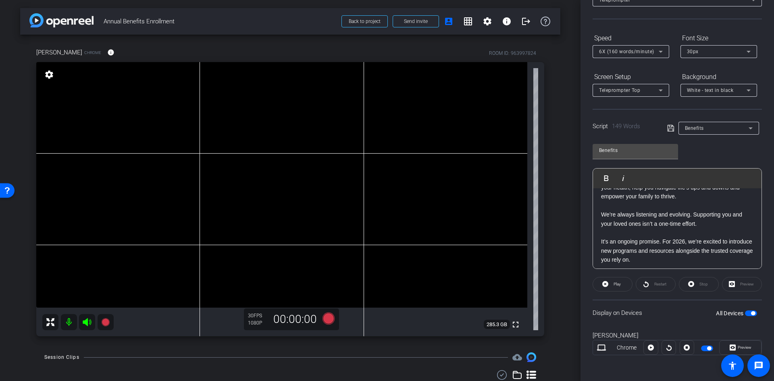
click at [201, 77] on p "We’re always listening and evolving. Supporting you and your loved ones isn’t a…" at bounding box center [677, 219] width 152 height 18
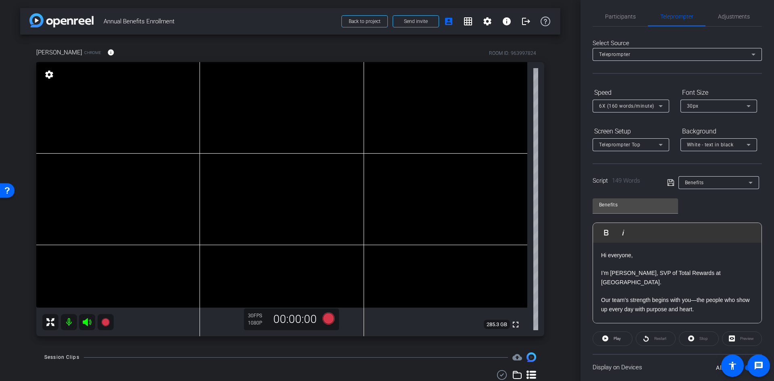
scroll to position [0, 0]
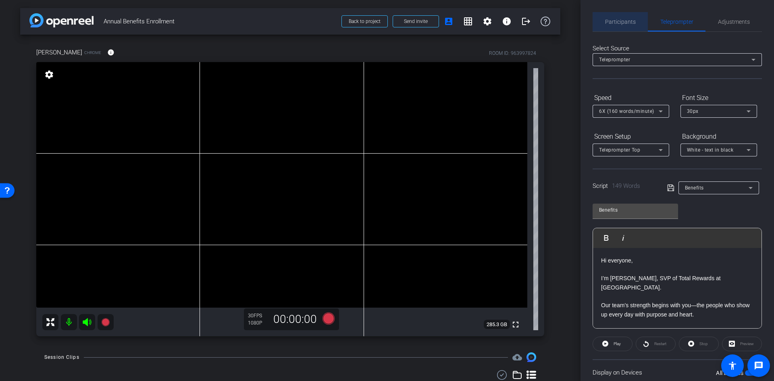
click at [201, 16] on span "Participants" at bounding box center [620, 21] width 31 height 19
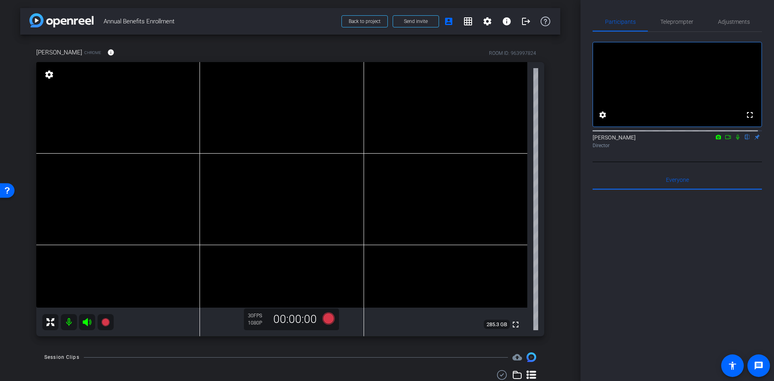
click at [201, 77] on icon at bounding box center [737, 137] width 6 height 6
click at [110, 77] on icon at bounding box center [106, 322] width 10 height 10
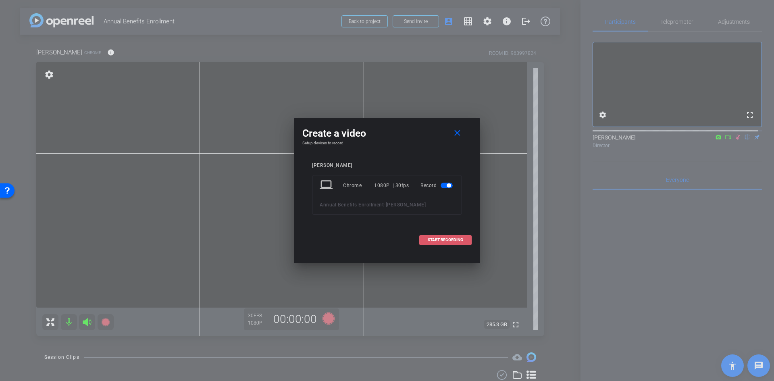
click at [201, 77] on span "START RECORDING" at bounding box center [444, 240] width 35 height 4
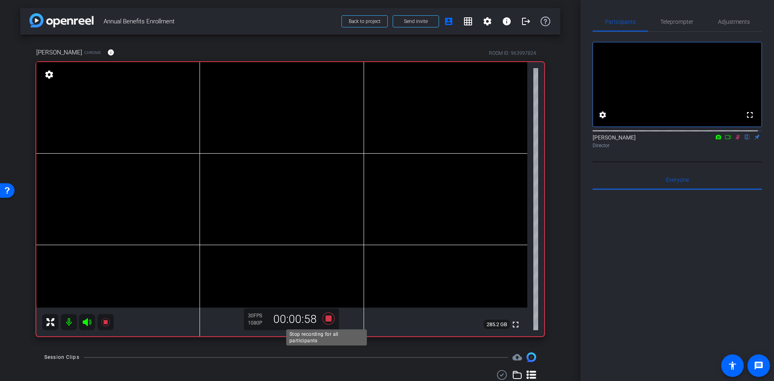
click at [201, 77] on icon at bounding box center [328, 318] width 12 height 12
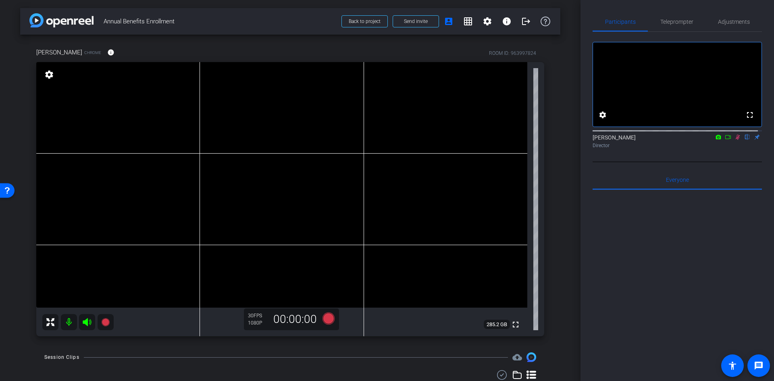
click at [201, 77] on icon at bounding box center [737, 137] width 6 height 6
click at [201, 17] on span "Teleprompter" at bounding box center [676, 21] width 33 height 19
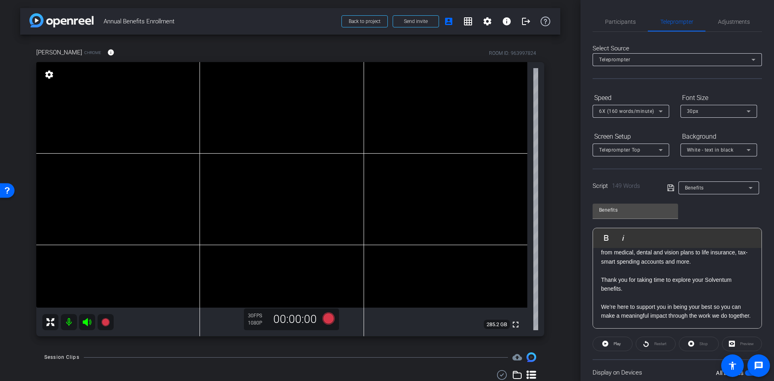
scroll to position [233, 0]
click at [201, 77] on p "We’re here to support you in being your best so you can make a meaningful impac…" at bounding box center [677, 311] width 152 height 18
drag, startPoint x: 668, startPoint y: 298, endPoint x: 703, endPoint y: 297, distance: 35.1
click at [201, 77] on p "We’re here to support you in being your best so you can make a meaningful impac…" at bounding box center [677, 311] width 152 height 18
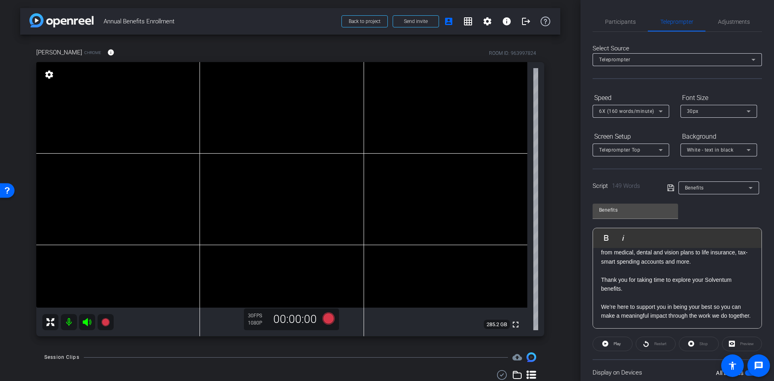
click at [201, 77] on p "We’re here to support you in being your best so you can make a meaningful impac…" at bounding box center [677, 311] width 152 height 18
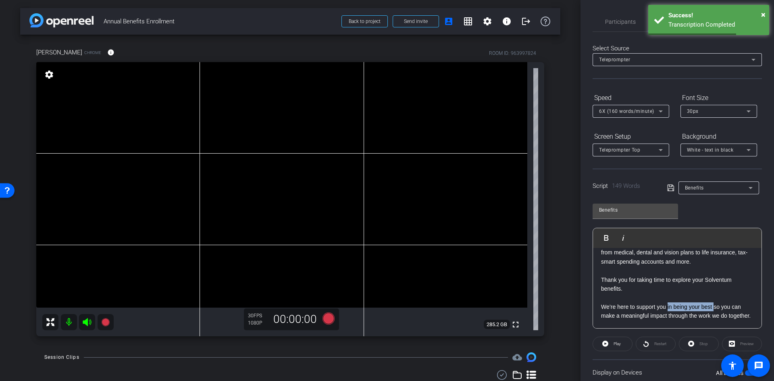
drag, startPoint x: 666, startPoint y: 295, endPoint x: 714, endPoint y: 297, distance: 48.0
click at [201, 77] on p "We’re here to support you in being your best so you can make a meaningful impac…" at bounding box center [677, 311] width 152 height 18
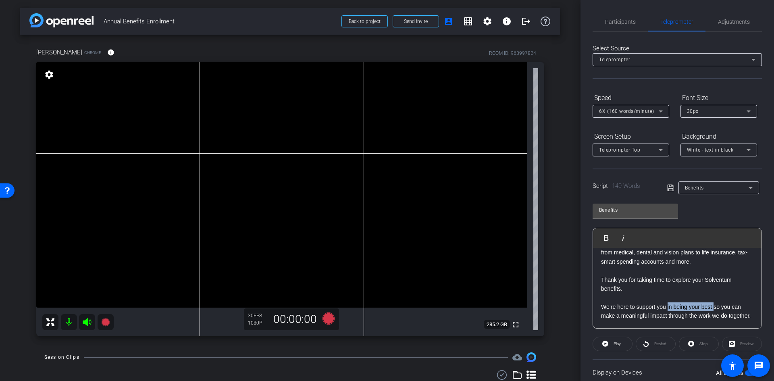
drag, startPoint x: 667, startPoint y: 298, endPoint x: 714, endPoint y: 300, distance: 47.2
click at [201, 77] on p "We’re here to support you in being your best so you can make a meaningful impac…" at bounding box center [677, 311] width 152 height 18
click at [201, 77] on div "Benefits Play Play from this location Play Selected Play and display the select…" at bounding box center [676, 262] width 169 height 131
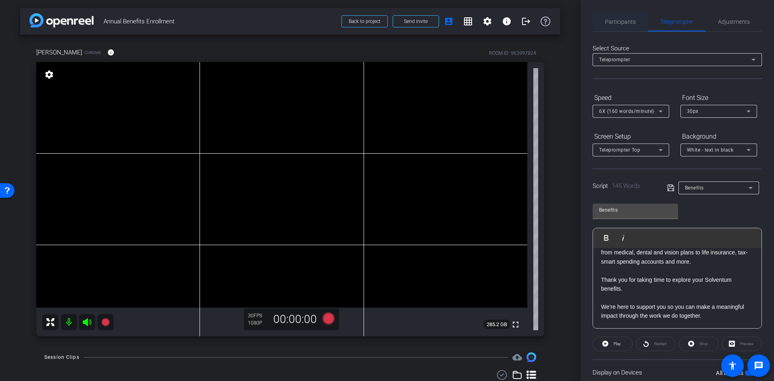
click at [201, 20] on span "Participants" at bounding box center [620, 22] width 31 height 6
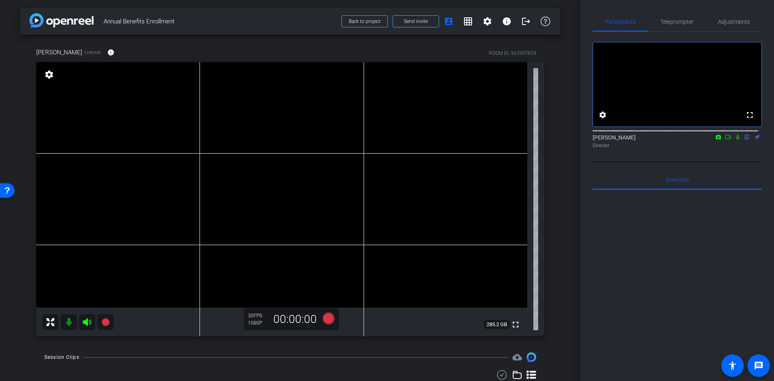
click at [201, 77] on icon at bounding box center [737, 137] width 6 height 6
click at [103, 77] on icon at bounding box center [105, 322] width 8 height 8
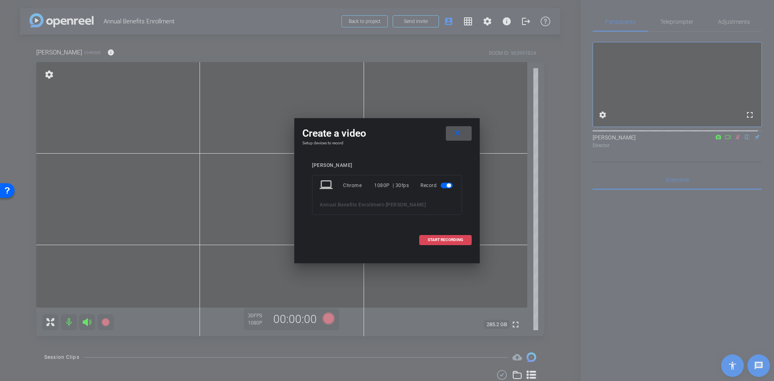
click at [201, 77] on span "START RECORDING" at bounding box center [444, 240] width 35 height 4
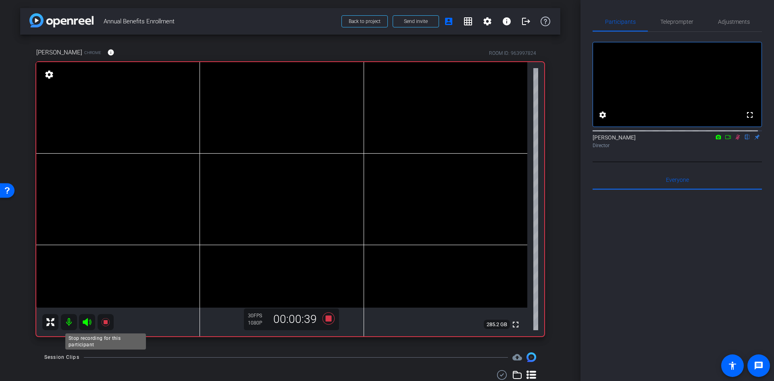
click at [110, 77] on icon at bounding box center [106, 322] width 10 height 10
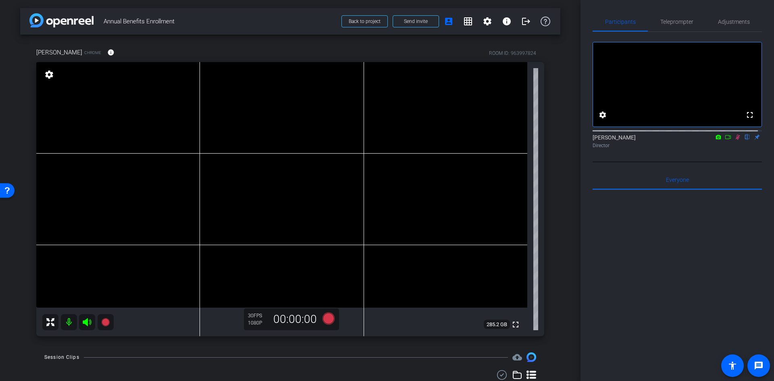
click at [201, 77] on icon at bounding box center [737, 137] width 6 height 6
click at [104, 77] on icon at bounding box center [105, 322] width 8 height 8
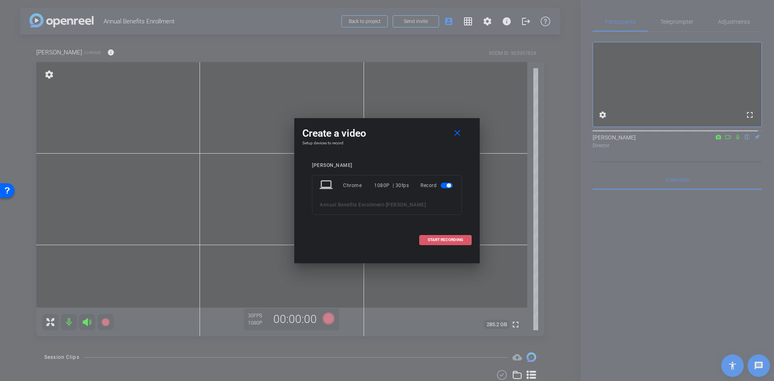
click at [201, 77] on span "START RECORDING" at bounding box center [444, 240] width 35 height 4
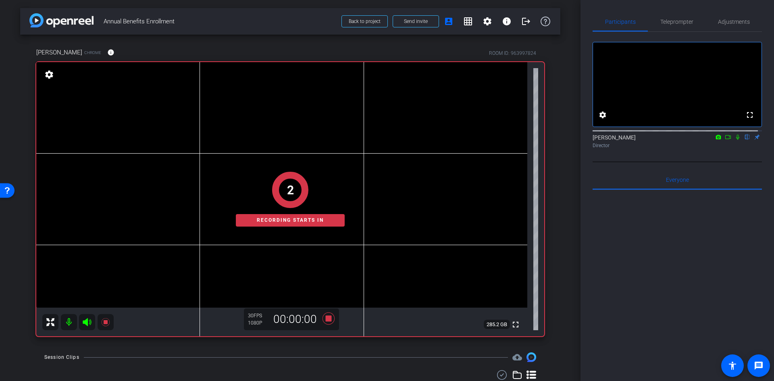
click at [201, 77] on icon at bounding box center [737, 137] width 6 height 6
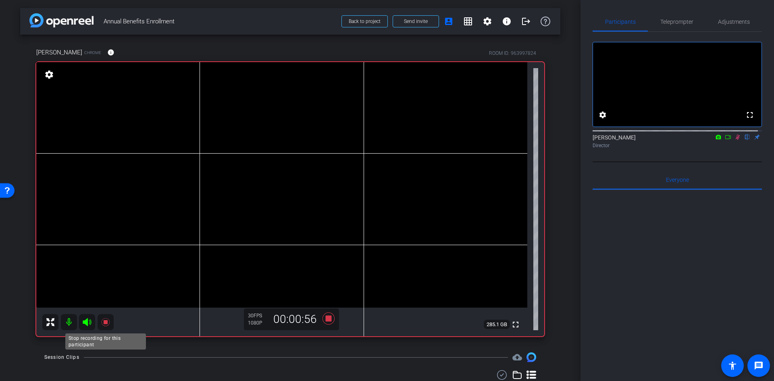
click at [101, 77] on icon at bounding box center [106, 322] width 10 height 10
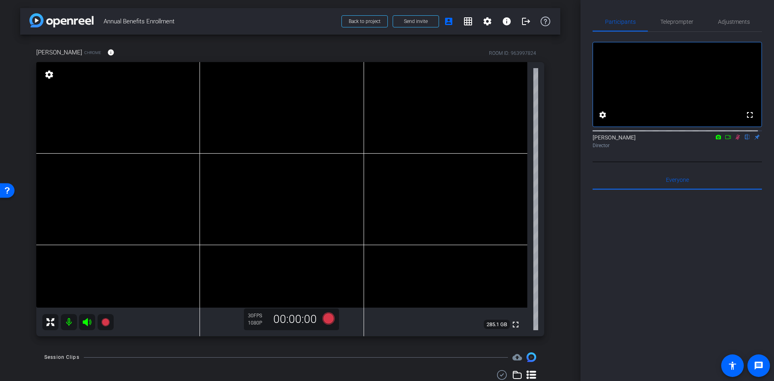
click at [201, 77] on icon at bounding box center [737, 137] width 6 height 6
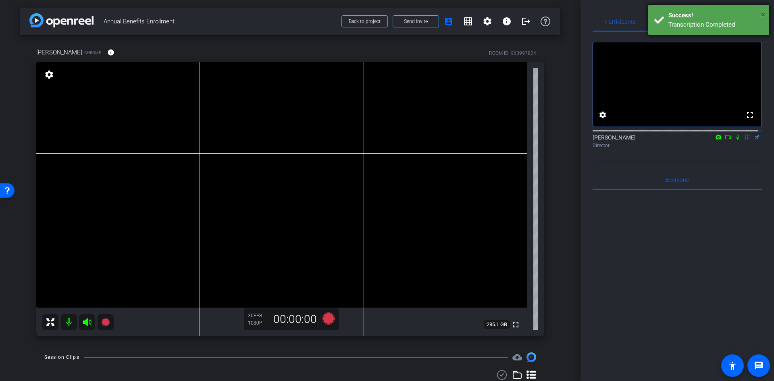
click at [201, 16] on span "×" at bounding box center [763, 15] width 4 height 10
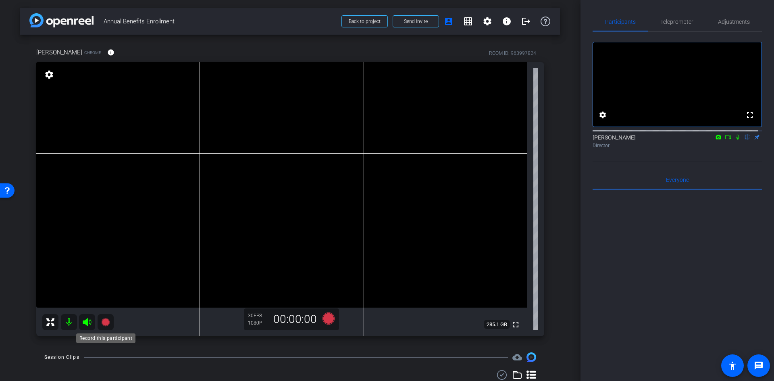
click at [105, 77] on icon at bounding box center [105, 322] width 8 height 8
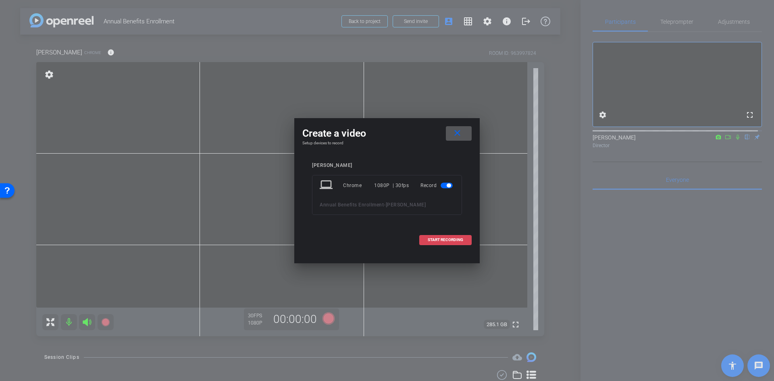
click at [201, 77] on span "START RECORDING" at bounding box center [444, 240] width 35 height 4
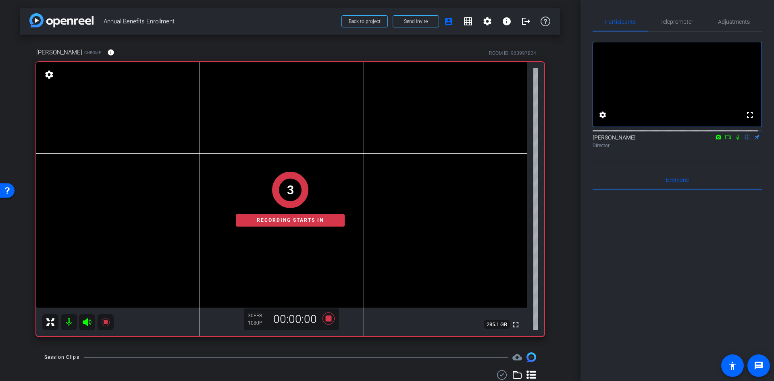
click at [201, 77] on icon at bounding box center [737, 137] width 3 height 5
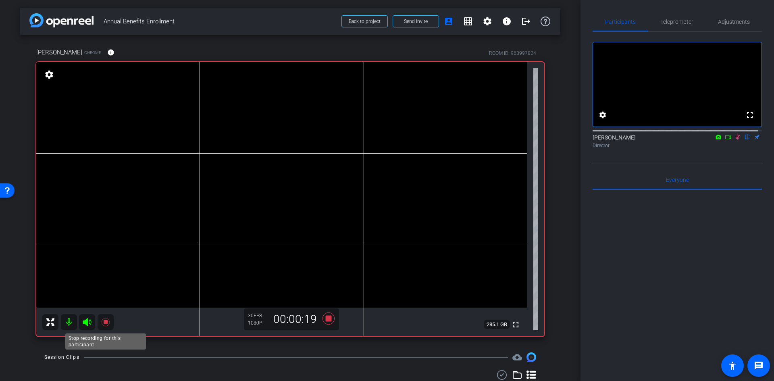
click at [104, 77] on icon at bounding box center [106, 322] width 10 height 10
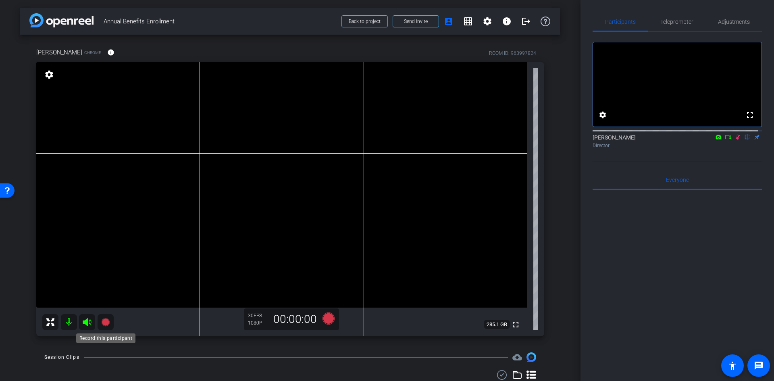
click at [104, 77] on icon at bounding box center [105, 322] width 8 height 8
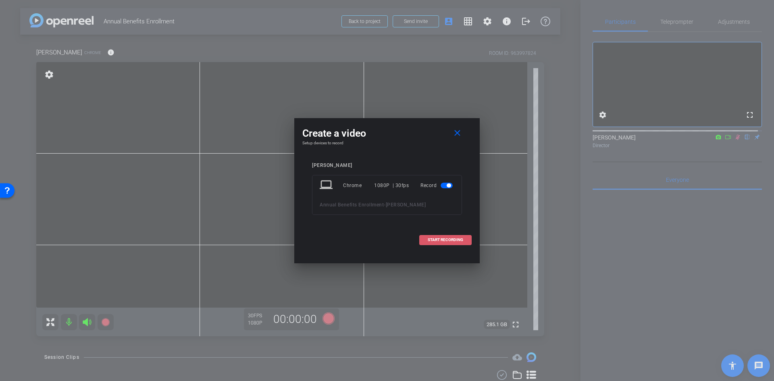
click at [201, 77] on span "START RECORDING" at bounding box center [444, 240] width 35 height 4
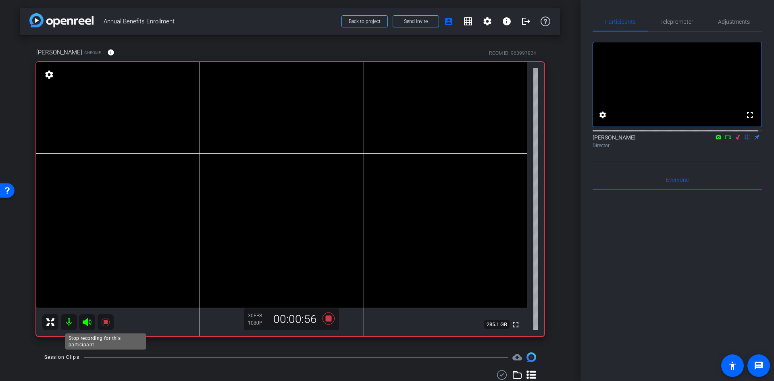
click at [111, 77] on mat-icon at bounding box center [105, 322] width 16 height 16
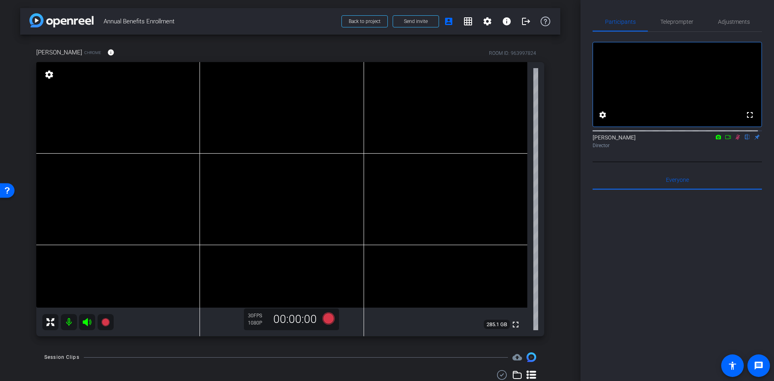
click at [201, 77] on icon at bounding box center [737, 137] width 6 height 6
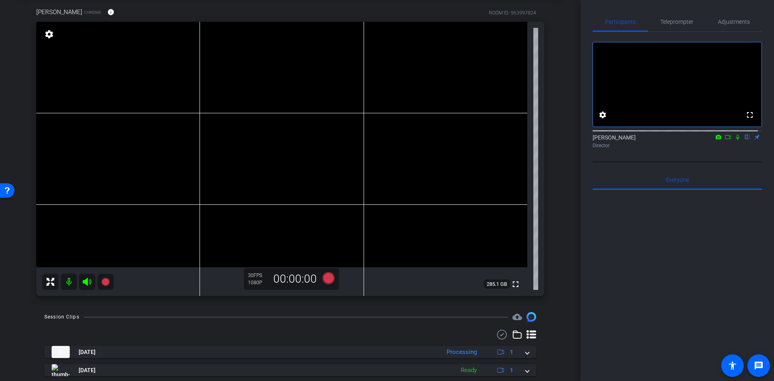
scroll to position [0, 0]
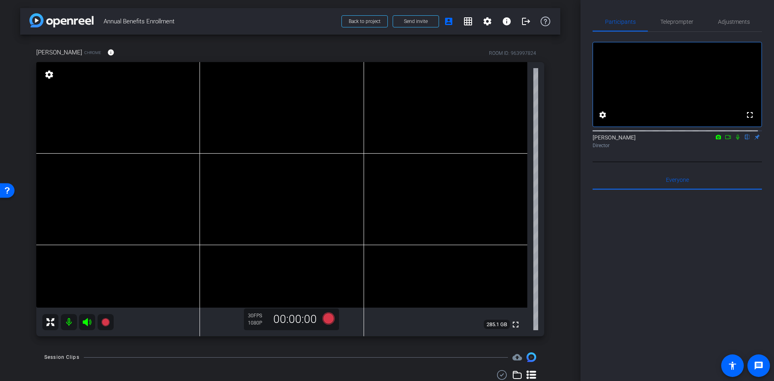
click at [201, 77] on div "[PERSON_NAME] Chrome info ROOM ID: 963997824 fullscreen settings 285.1 GB 30 FP…" at bounding box center [290, 189] width 540 height 309
drag, startPoint x: 557, startPoint y: 226, endPoint x: 554, endPoint y: 223, distance: 4.3
click at [201, 77] on div "arrow_back Annual Benefits Enrollment Back to project Send invite account_box g…" at bounding box center [290, 190] width 580 height 381
click at [201, 77] on div "Director" at bounding box center [676, 145] width 169 height 7
click at [201, 77] on icon at bounding box center [737, 137] width 6 height 6
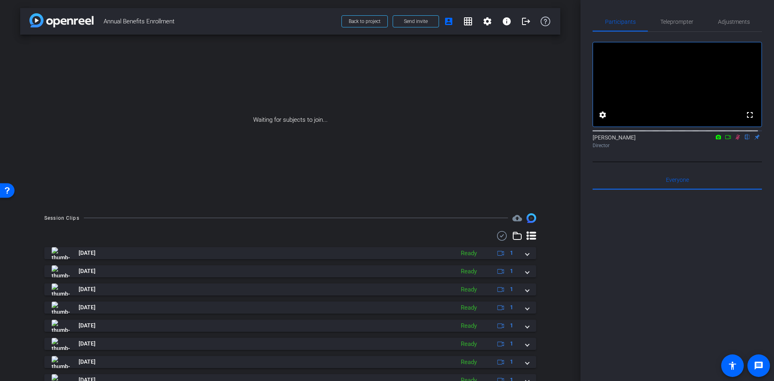
click at [201, 77] on div "[PERSON_NAME] flip Director" at bounding box center [676, 141] width 169 height 16
click at [201, 77] on icon at bounding box center [727, 137] width 6 height 6
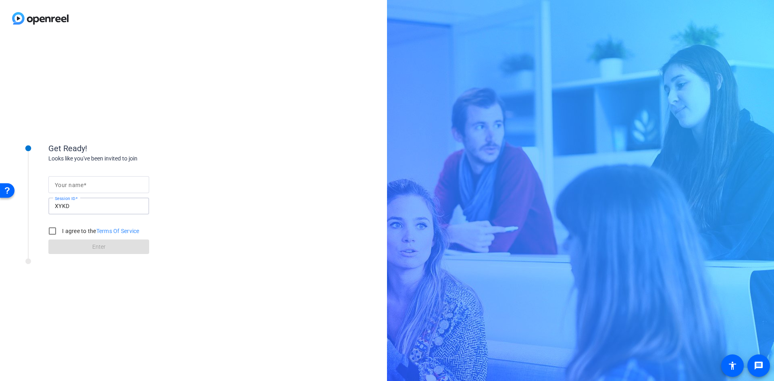
drag, startPoint x: 93, startPoint y: 208, endPoint x: 35, endPoint y: 205, distance: 57.7
click at [35, 205] on div "Get Ready! Looks like you've been invited to join Your name Session ID XYKD I a…" at bounding box center [108, 193] width 201 height 131
